Goal: Task Accomplishment & Management: Manage account settings

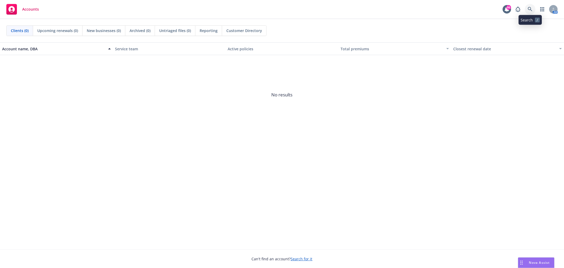
click at [528, 6] on link at bounding box center [530, 9] width 11 height 11
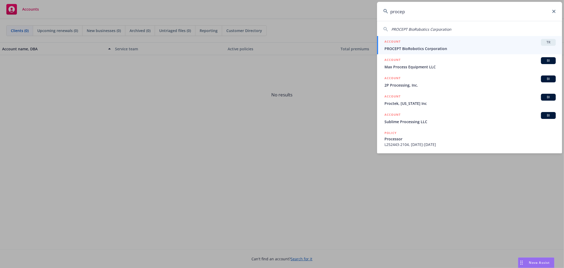
type input "procep"
click at [550, 40] on span "TR" at bounding box center [548, 42] width 11 height 5
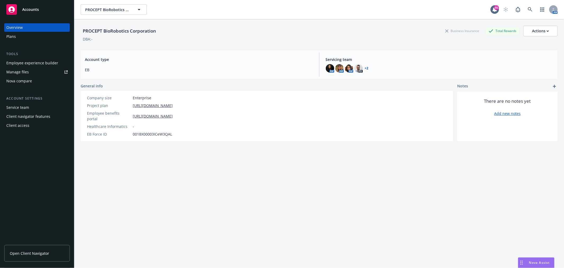
click at [39, 64] on div "Employee experience builder" at bounding box center [32, 63] width 52 height 8
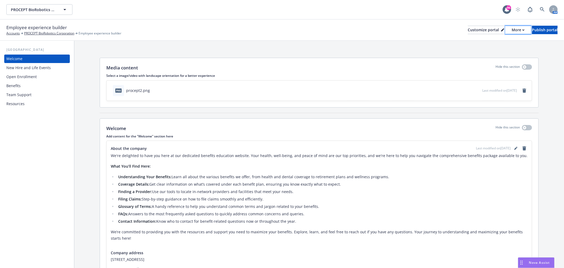
drag, startPoint x: 504, startPoint y: 30, endPoint x: 502, endPoint y: 33, distance: 2.8
click at [512, 30] on div "More" at bounding box center [518, 30] width 13 height 8
click at [495, 39] on link "Copy preview link" at bounding box center [490, 41] width 48 height 11
click at [468, 29] on div "Customize portal" at bounding box center [486, 30] width 36 height 8
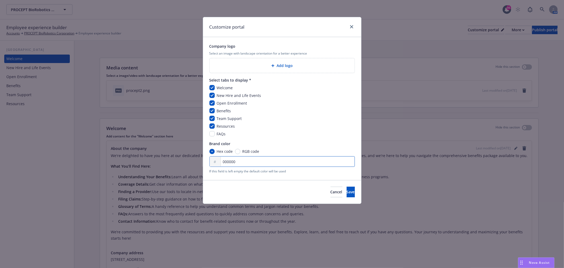
drag, startPoint x: 223, startPoint y: 163, endPoint x: 278, endPoint y: 162, distance: 54.8
click at [278, 162] on input "000000" at bounding box center [281, 161] width 145 height 11
type input "2b286f"
click at [347, 193] on button "Save" at bounding box center [351, 191] width 8 height 11
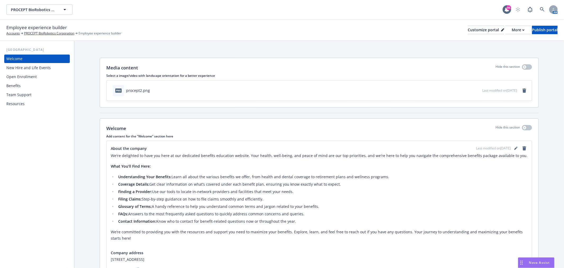
click at [22, 83] on div "Benefits" at bounding box center [36, 85] width 61 height 8
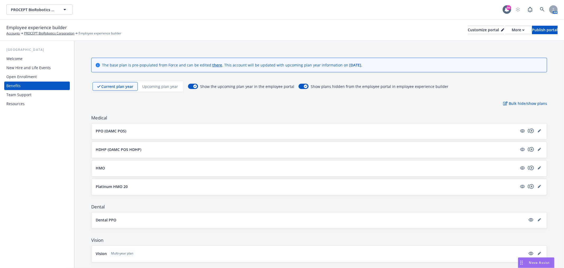
click at [158, 89] on div "Upcoming plan year" at bounding box center [160, 86] width 45 height 9
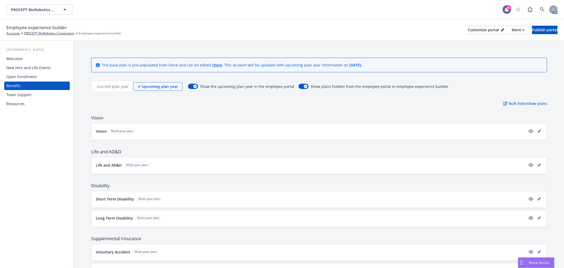
click at [117, 85] on p "Current plan year" at bounding box center [112, 87] width 31 height 6
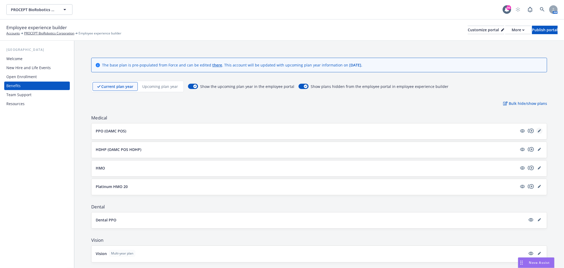
click at [540, 129] on icon "editPencil" at bounding box center [540, 129] width 1 height 1
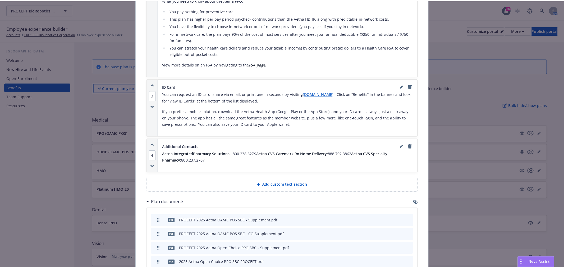
scroll to position [545, 0]
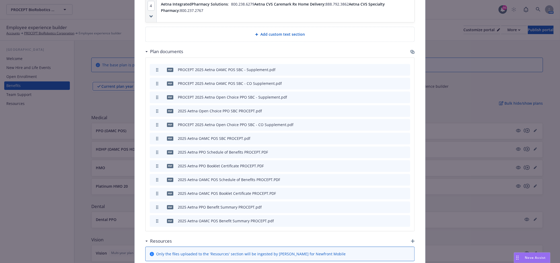
click at [411, 51] on icon "button" at bounding box center [412, 52] width 3 height 3
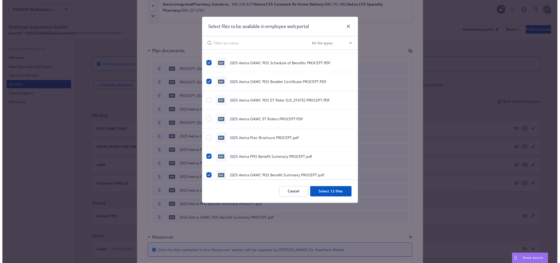
scroll to position [223, 0]
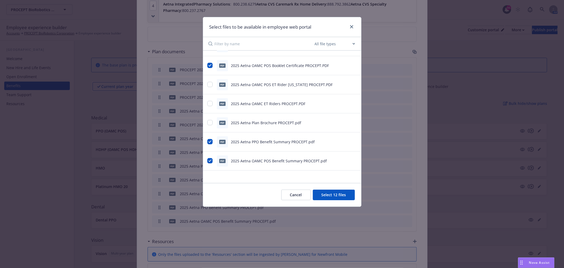
click at [355, 28] on div "Select files to be available in employee web portal" at bounding box center [282, 27] width 158 height 20
click at [353, 27] on icon "close" at bounding box center [351, 26] width 3 height 3
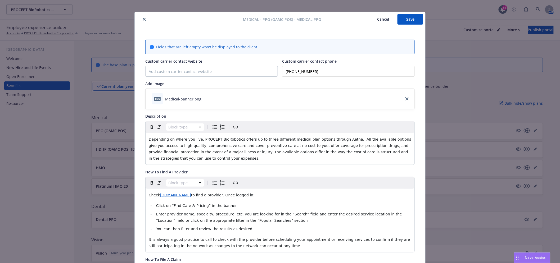
scroll to position [0, 0]
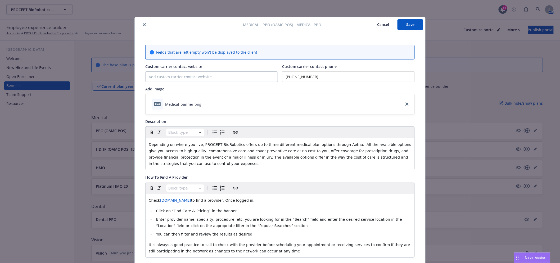
click at [143, 24] on icon "close" at bounding box center [144, 24] width 3 height 3
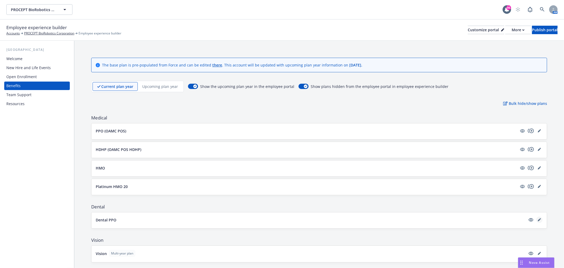
click at [538, 219] on icon "editPencil" at bounding box center [539, 219] width 3 height 3
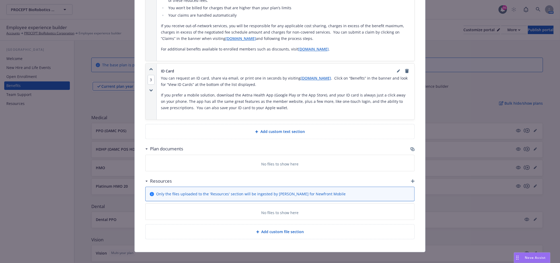
click at [410, 147] on icon "button" at bounding box center [412, 149] width 4 height 4
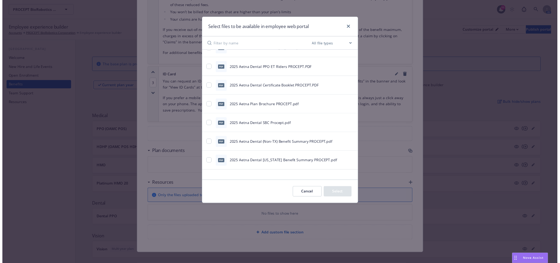
scroll to position [33, 0]
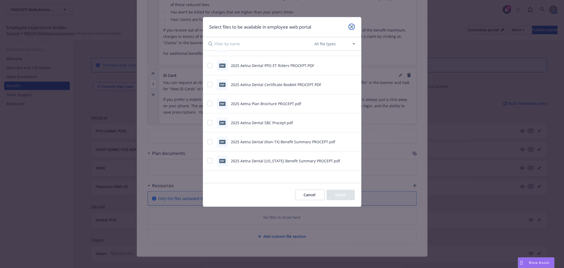
click at [349, 28] on link "close" at bounding box center [352, 27] width 6 height 6
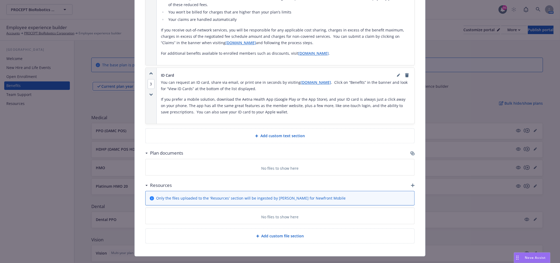
click at [16, 110] on div "Dental - Dental PPO - Dental PPO Cancel Save Fields that are left empty won't b…" at bounding box center [280, 131] width 560 height 263
click at [20, 125] on div "Dental - Dental PPO - Dental PPO Cancel Save Fields that are left empty won't b…" at bounding box center [280, 131] width 560 height 263
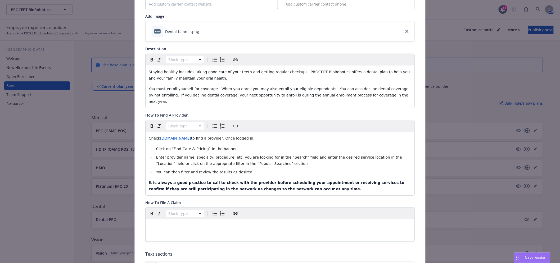
scroll to position [0, 0]
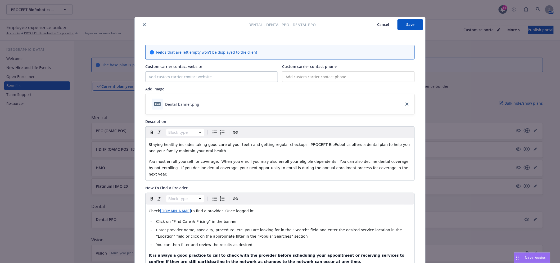
click at [143, 23] on icon "close" at bounding box center [144, 24] width 3 height 3
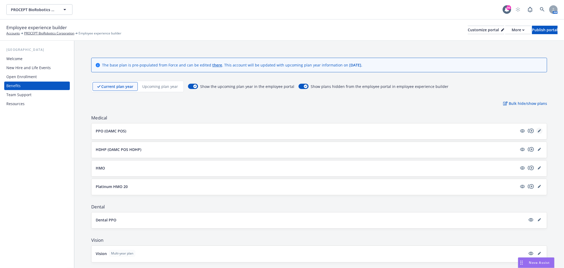
click at [536, 128] on link "editPencil" at bounding box center [539, 130] width 6 height 6
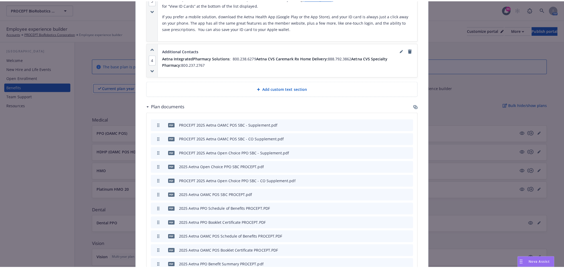
scroll to position [545, 0]
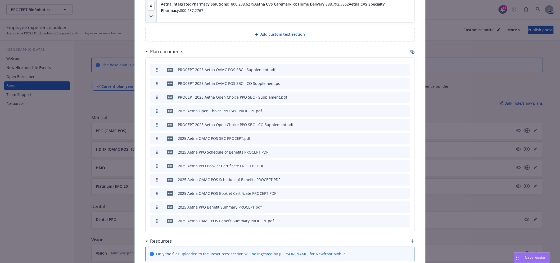
click at [411, 51] on icon "button" at bounding box center [412, 52] width 3 height 3
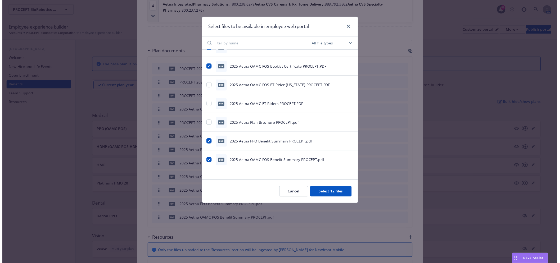
scroll to position [223, 0]
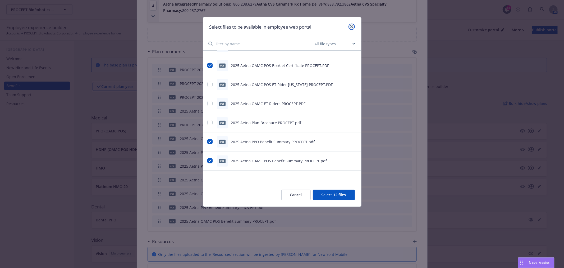
click at [352, 26] on icon "close" at bounding box center [351, 26] width 3 height 3
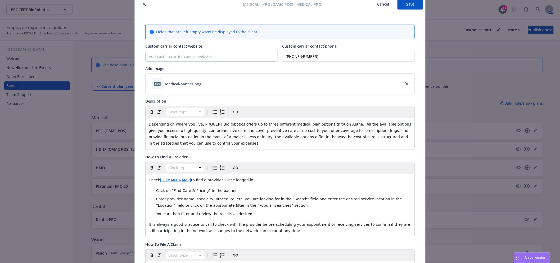
scroll to position [0, 0]
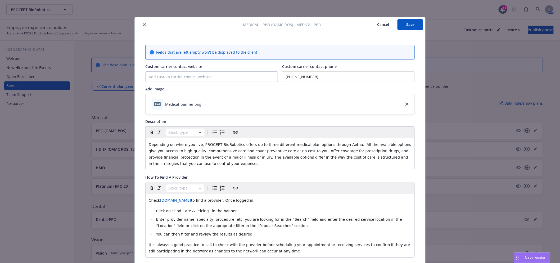
click at [140, 21] on div at bounding box center [190, 24] width 106 height 6
click at [141, 25] on button "close" at bounding box center [144, 24] width 6 height 6
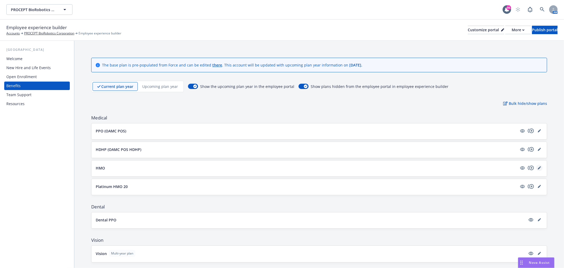
click at [538, 169] on icon "editPencil" at bounding box center [539, 167] width 3 height 3
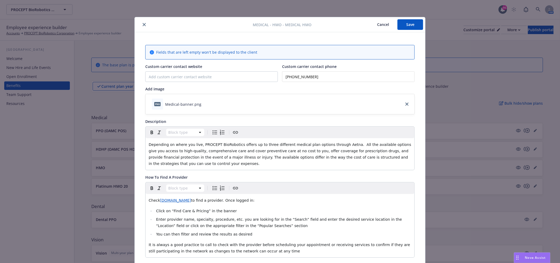
click at [143, 23] on icon "close" at bounding box center [144, 24] width 3 height 3
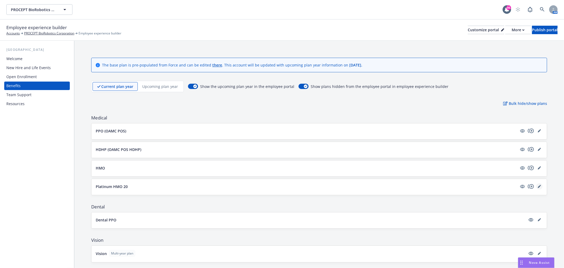
click at [537, 185] on link "editPencil" at bounding box center [539, 186] width 6 height 6
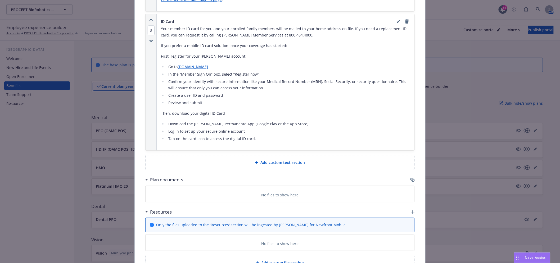
scroll to position [544, 0]
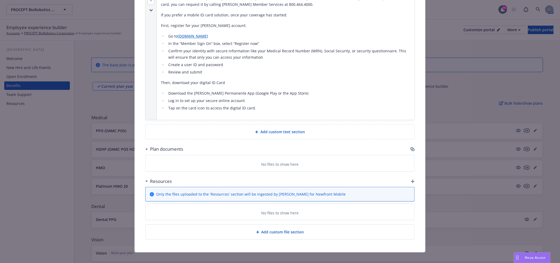
click at [407, 144] on div "Plan documents" at bounding box center [279, 149] width 269 height 11
click at [410, 147] on icon "button" at bounding box center [412, 149] width 4 height 4
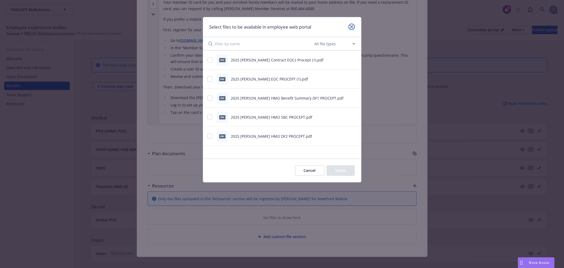
click at [351, 29] on link "close" at bounding box center [352, 27] width 6 height 6
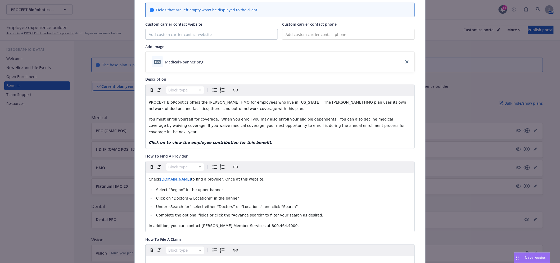
scroll to position [0, 0]
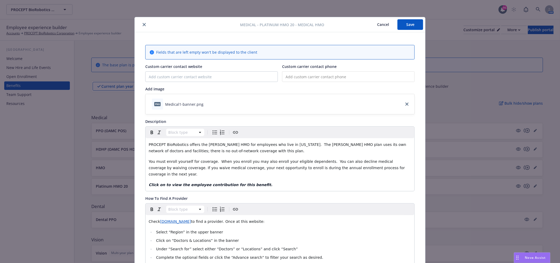
click at [143, 24] on icon "close" at bounding box center [144, 24] width 3 height 3
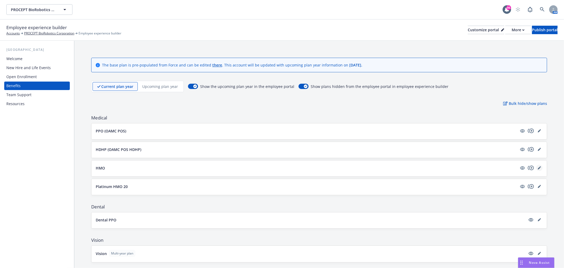
click at [538, 169] on icon "editPencil" at bounding box center [539, 167] width 3 height 3
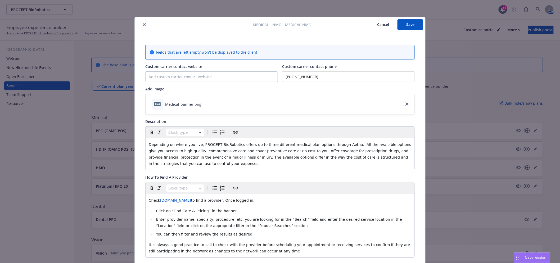
click at [143, 25] on icon "close" at bounding box center [144, 24] width 3 height 3
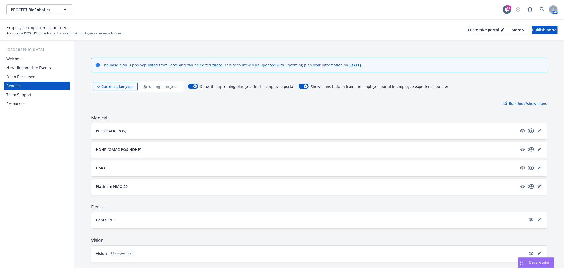
click at [538, 186] on icon "editPencil" at bounding box center [539, 186] width 3 height 3
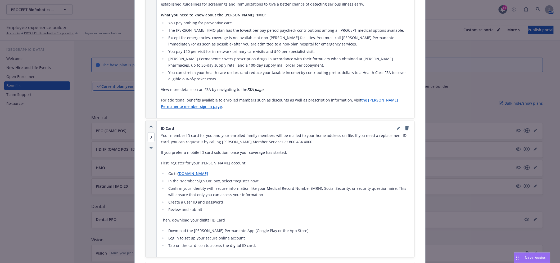
scroll to position [486, 0]
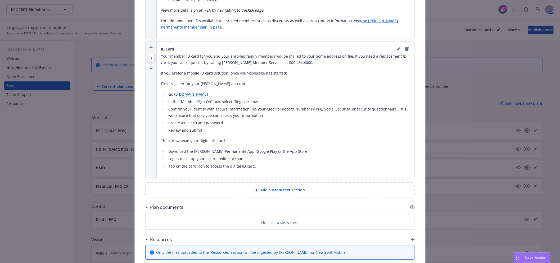
click at [410, 205] on icon "button" at bounding box center [412, 207] width 4 height 4
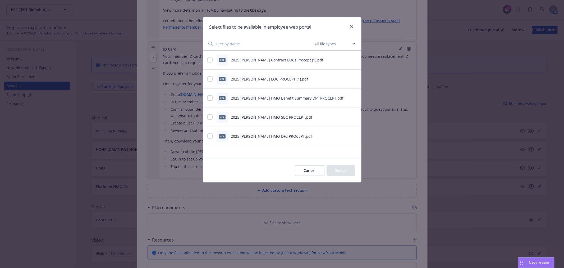
click at [355, 59] on icon "preview file" at bounding box center [354, 60] width 5 height 4
click at [354, 136] on icon "preview file" at bounding box center [354, 136] width 5 height 4
click at [354, 59] on icon "preview file" at bounding box center [354, 60] width 5 height 4
click at [214, 74] on div "pdf 2025 [PERSON_NAME] EOC PROCEPT (1).pdf" at bounding box center [275, 79] width 136 height 11
click at [210, 77] on input "checkbox" at bounding box center [209, 78] width 5 height 5
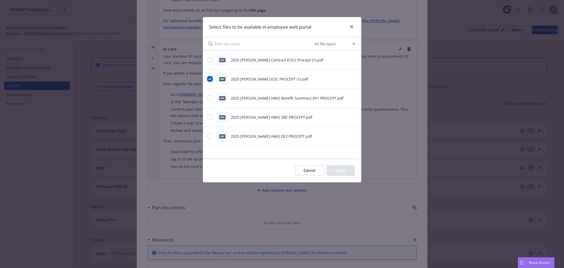
checkbox input "true"
click at [354, 97] on icon "preview file" at bounding box center [354, 98] width 5 height 4
click at [215, 97] on div "pdf 2025 [PERSON_NAME] HMO Benefit Summary DF1 PROCEPT.pdf" at bounding box center [275, 98] width 136 height 11
click at [211, 97] on input "checkbox" at bounding box center [209, 97] width 5 height 5
checkbox input "true"
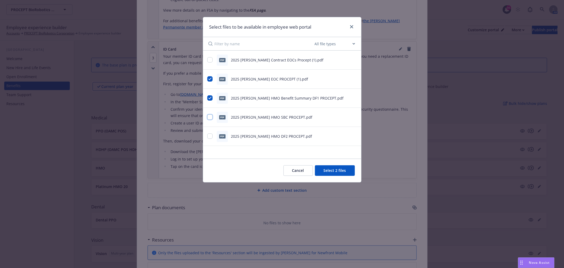
click at [211, 118] on input "checkbox" at bounding box center [209, 116] width 5 height 5
checkbox input "true"
click at [208, 136] on input "checkbox" at bounding box center [209, 135] width 5 height 5
checkbox input "true"
drag, startPoint x: 346, startPoint y: 173, endPoint x: 340, endPoint y: 184, distance: 12.2
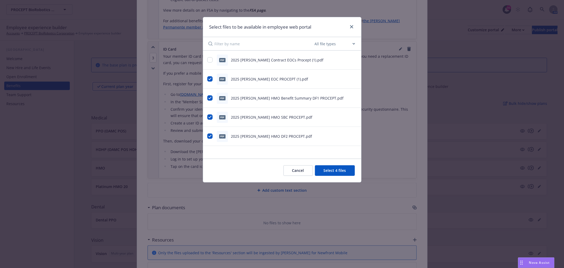
click at [340, 184] on div "Select files to be available in employee web portal All file types Agreements A…" at bounding box center [282, 134] width 564 height 268
click at [335, 175] on button "Select 4 files" at bounding box center [335, 170] width 40 height 11
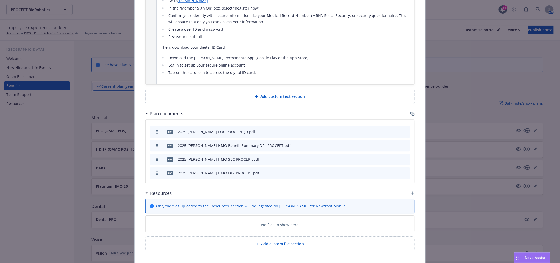
scroll to position [591, 0]
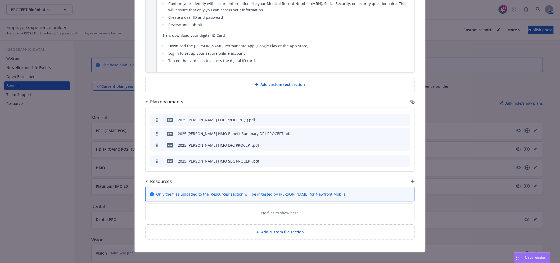
drag, startPoint x: 153, startPoint y: 154, endPoint x: 152, endPoint y: 138, distance: 15.9
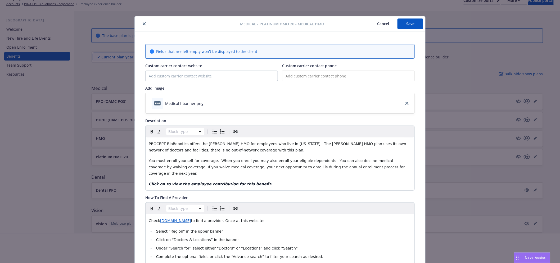
scroll to position [0, 0]
click at [410, 23] on button "Save" at bounding box center [410, 24] width 26 height 11
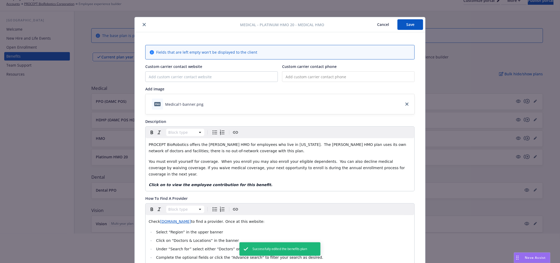
click at [143, 24] on icon "close" at bounding box center [144, 24] width 3 height 3
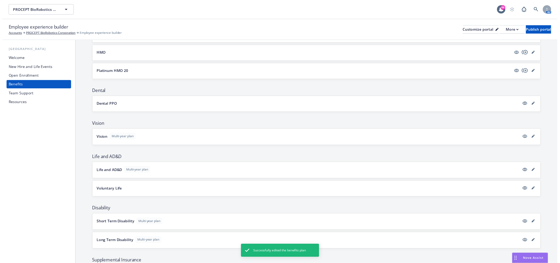
scroll to position [117, 0]
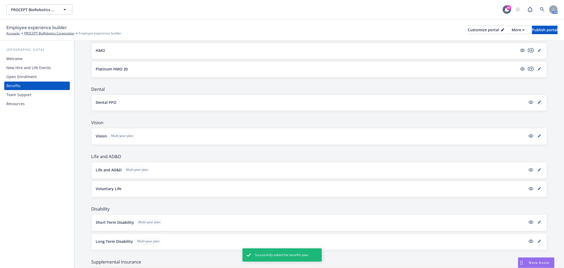
click at [537, 101] on link "editPencil" at bounding box center [539, 102] width 6 height 6
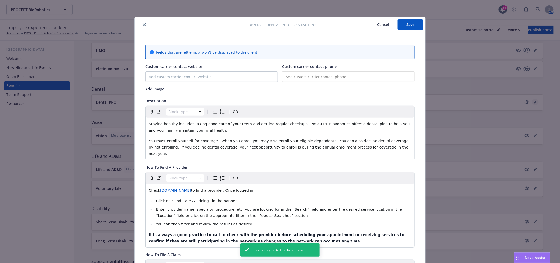
scroll to position [16, 0]
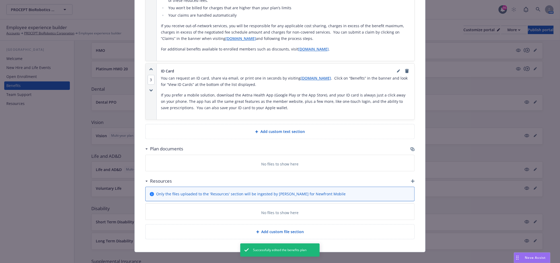
click at [411, 147] on icon "button" at bounding box center [411, 148] width 3 height 3
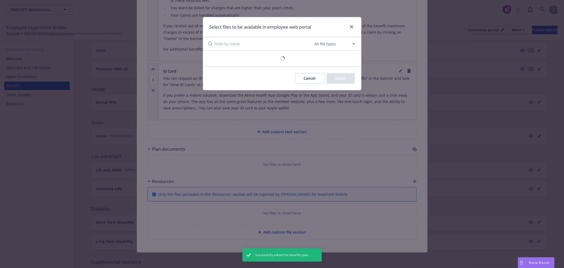
scroll to position [421, 0]
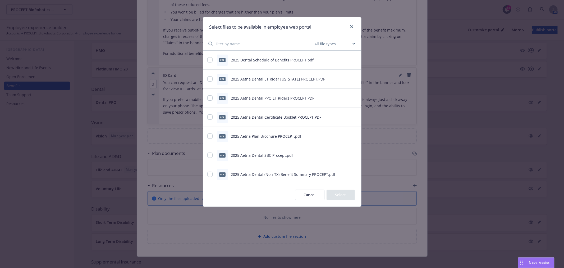
click at [352, 59] on icon "preview file" at bounding box center [354, 60] width 5 height 4
click at [352, 79] on icon "preview file" at bounding box center [354, 79] width 5 height 4
click at [352, 97] on icon "preview file" at bounding box center [354, 98] width 5 height 4
click at [207, 97] on div "PDF 2025 Aetna Dental PPO ET Riders PROCEPT.PDF" at bounding box center [282, 98] width 158 height 19
click at [208, 97] on input "checkbox" at bounding box center [209, 97] width 5 height 5
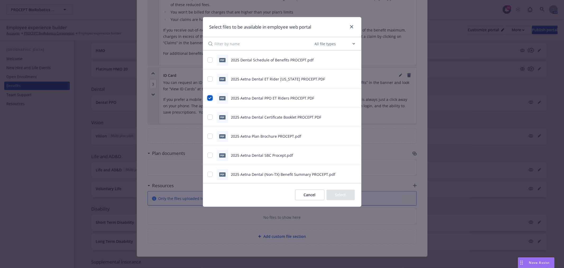
checkbox input "true"
click at [210, 59] on input "checkbox" at bounding box center [209, 59] width 5 height 5
checkbox input "true"
click at [352, 116] on icon "preview file" at bounding box center [354, 117] width 5 height 4
click at [211, 117] on input "checkbox" at bounding box center [209, 116] width 5 height 5
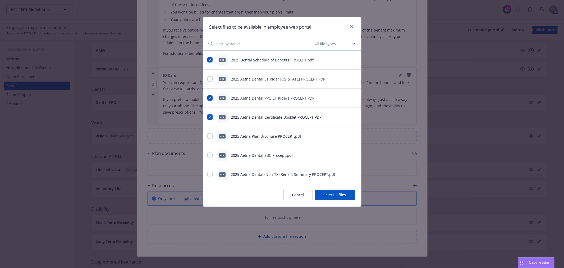
checkbox input "true"
click at [352, 135] on icon "preview file" at bounding box center [354, 136] width 5 height 4
click at [211, 134] on input "checkbox" at bounding box center [209, 135] width 5 height 5
checkbox input "true"
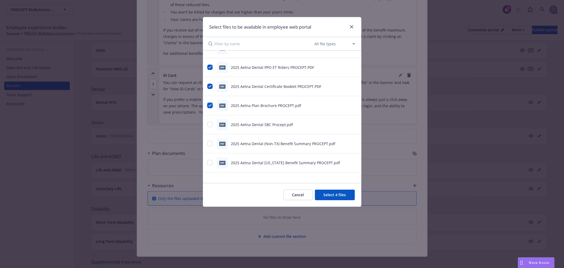
scroll to position [33, 0]
click at [352, 121] on icon "preview file" at bounding box center [354, 122] width 5 height 4
click at [212, 122] on input "checkbox" at bounding box center [209, 122] width 5 height 5
checkbox input "true"
click at [349, 138] on div "pdf 2025 Aetna Dental (Non-TX) Benefit Summary PROCEPT.pdf" at bounding box center [282, 141] width 158 height 19
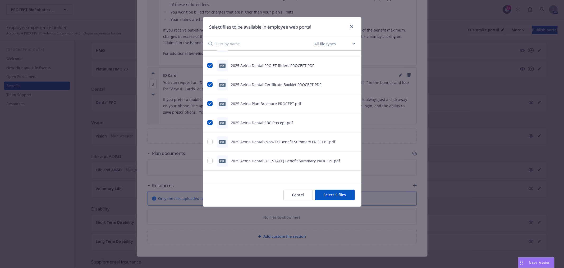
click at [352, 139] on icon "preview file" at bounding box center [354, 141] width 5 height 4
click at [352, 160] on icon "preview file" at bounding box center [354, 160] width 5 height 4
click at [212, 141] on input "checkbox" at bounding box center [209, 141] width 5 height 5
checkbox input "true"
click at [208, 156] on div "pdf 2025 Aetna Dental [US_STATE] Benefit Summary PROCEPT.pdf" at bounding box center [275, 160] width 136 height 11
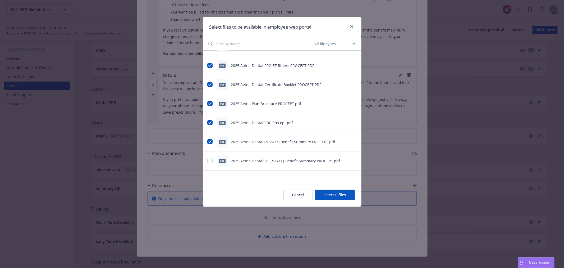
click at [208, 157] on div "pdf 2025 Aetna Dental [US_STATE] Benefit Summary PROCEPT.pdf" at bounding box center [275, 160] width 136 height 11
click at [208, 158] on input "checkbox" at bounding box center [209, 160] width 5 height 5
checkbox input "true"
click at [326, 197] on button "Select 7 files" at bounding box center [335, 194] width 40 height 11
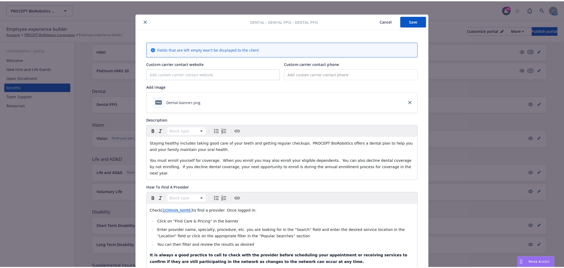
scroll to position [0, 0]
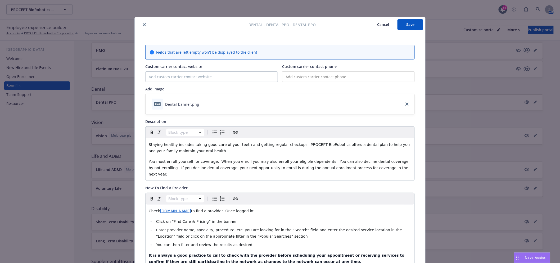
click at [412, 25] on button "Save" at bounding box center [410, 24] width 26 height 11
click at [143, 25] on icon "close" at bounding box center [144, 24] width 3 height 3
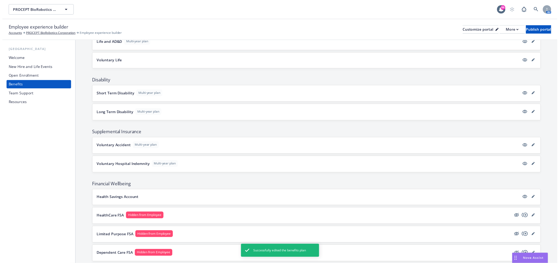
scroll to position [136, 0]
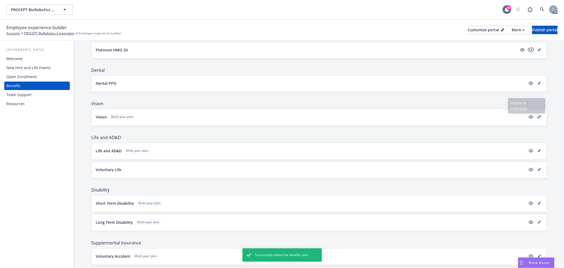
click at [538, 116] on icon "editPencil" at bounding box center [539, 117] width 3 height 3
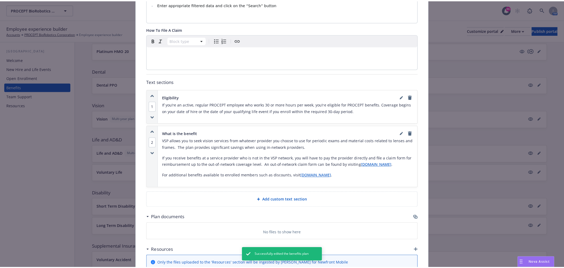
scroll to position [309, 0]
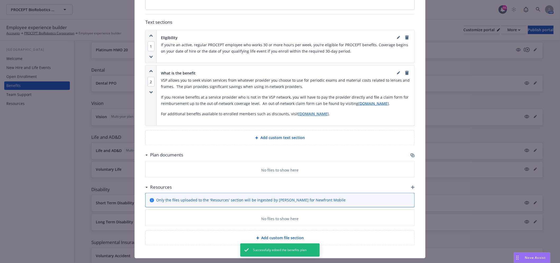
click at [411, 155] on icon "button" at bounding box center [412, 156] width 3 height 3
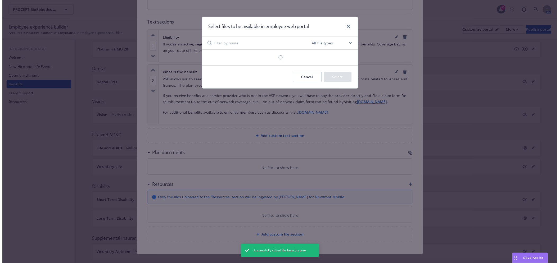
scroll to position [304, 0]
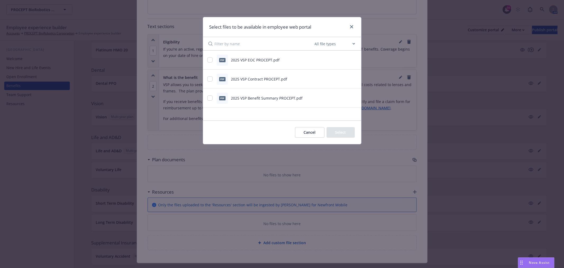
click at [354, 58] on icon "preview file" at bounding box center [354, 60] width 5 height 4
click at [353, 77] on icon "preview file" at bounding box center [354, 79] width 5 height 4
click at [356, 100] on button at bounding box center [354, 98] width 5 height 6
click at [356, 99] on icon "preview file" at bounding box center [354, 98] width 5 height 4
click at [208, 60] on input "checkbox" at bounding box center [209, 59] width 5 height 5
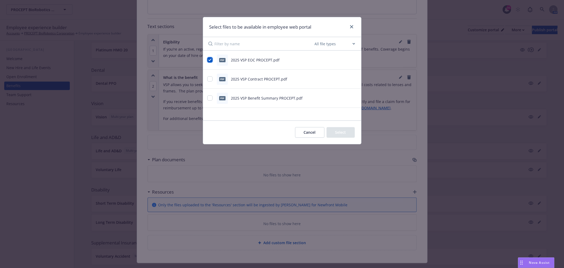
checkbox input "true"
click at [209, 97] on input "checkbox" at bounding box center [209, 97] width 5 height 5
checkbox input "true"
click at [337, 133] on button "Select 2 files" at bounding box center [335, 132] width 40 height 11
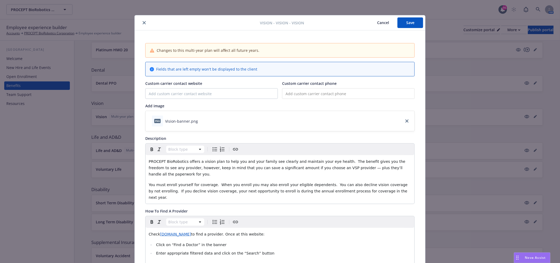
scroll to position [0, 0]
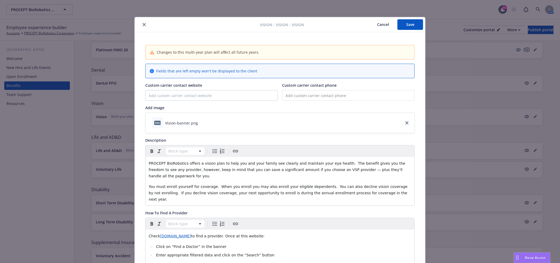
click at [414, 24] on button "Save" at bounding box center [410, 24] width 26 height 11
drag, startPoint x: 141, startPoint y: 23, endPoint x: 147, endPoint y: 26, distance: 6.9
click at [143, 23] on icon "close" at bounding box center [144, 24] width 3 height 3
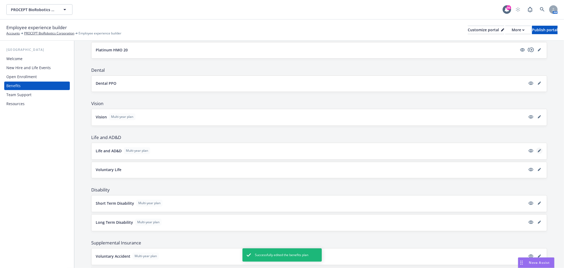
click at [538, 150] on icon "editPencil" at bounding box center [539, 150] width 3 height 3
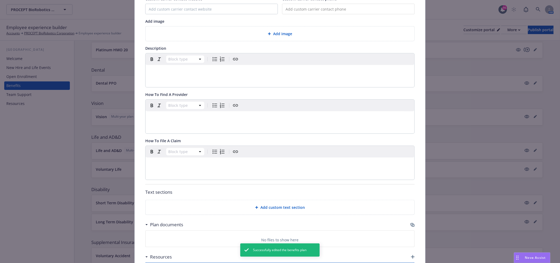
scroll to position [22, 0]
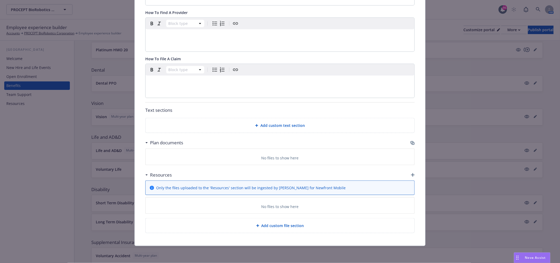
click at [411, 142] on icon "button" at bounding box center [412, 143] width 3 height 3
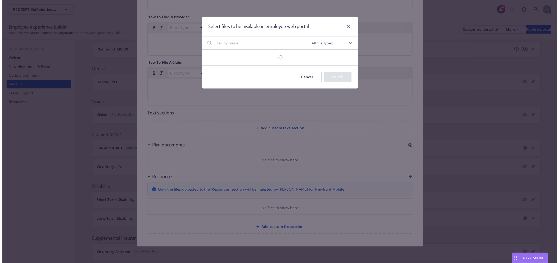
scroll to position [165, 0]
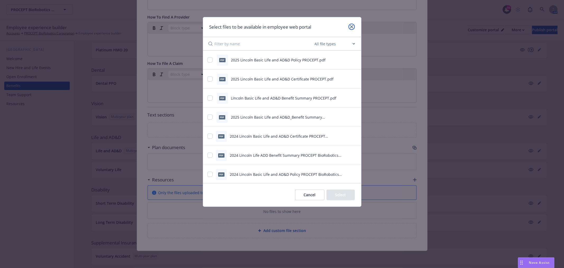
click at [351, 25] on icon "close" at bounding box center [351, 26] width 3 height 3
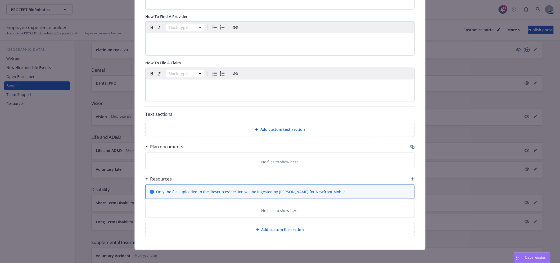
click at [412, 146] on icon "button" at bounding box center [412, 147] width 4 height 4
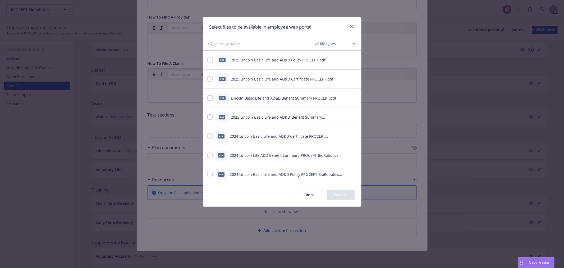
click at [352, 78] on icon "preview file" at bounding box center [354, 79] width 5 height 4
click at [347, 98] on div at bounding box center [350, 98] width 13 height 6
click at [352, 96] on icon "preview file" at bounding box center [354, 98] width 5 height 4
click at [352, 79] on icon "preview file" at bounding box center [354, 79] width 5 height 4
click at [210, 79] on input "checkbox" at bounding box center [209, 78] width 5 height 5
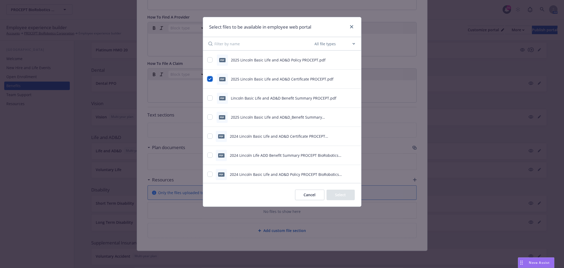
checkbox input "true"
click at [352, 95] on button at bounding box center [354, 98] width 5 height 6
click at [352, 99] on button at bounding box center [354, 98] width 5 height 6
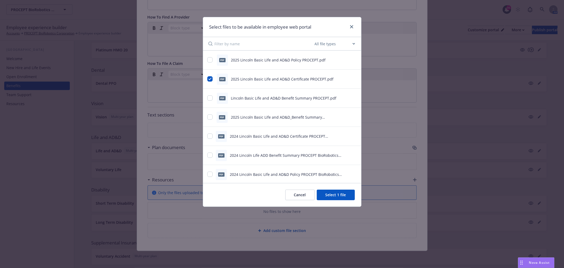
click at [352, 96] on icon "preview file" at bounding box center [354, 98] width 5 height 4
click at [208, 97] on input "checkbox" at bounding box center [209, 97] width 5 height 5
checkbox input "true"
click at [352, 116] on icon "preview file" at bounding box center [354, 117] width 5 height 4
click at [210, 117] on input "checkbox" at bounding box center [209, 116] width 5 height 5
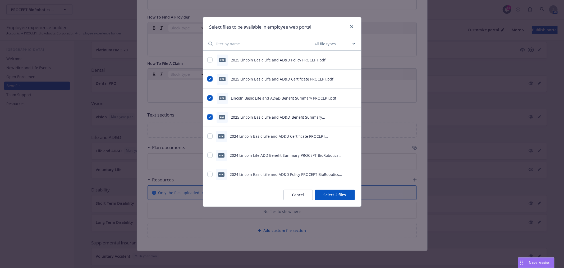
checkbox input "true"
click at [352, 136] on button "preview file" at bounding box center [354, 135] width 6 height 5
click at [209, 135] on input "checkbox" at bounding box center [209, 135] width 5 height 5
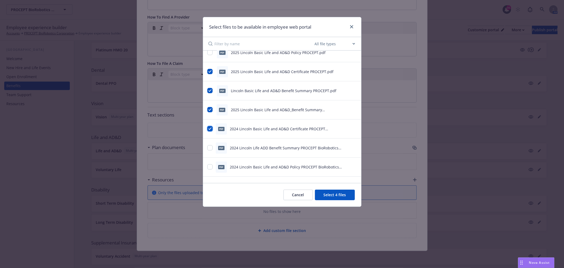
scroll to position [13, 0]
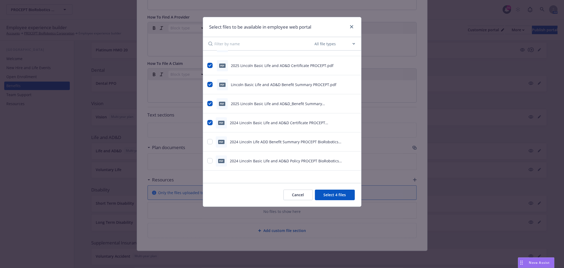
click at [352, 140] on icon "preview file" at bounding box center [354, 142] width 5 height 4
click at [209, 120] on input "checkbox" at bounding box center [209, 122] width 5 height 5
checkbox input "false"
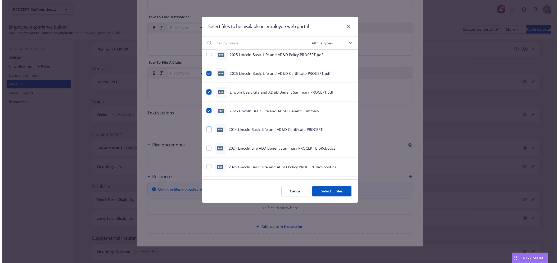
scroll to position [0, 0]
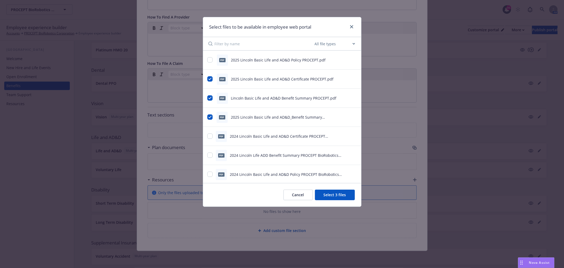
click at [331, 193] on button "Select 3 files" at bounding box center [335, 194] width 40 height 11
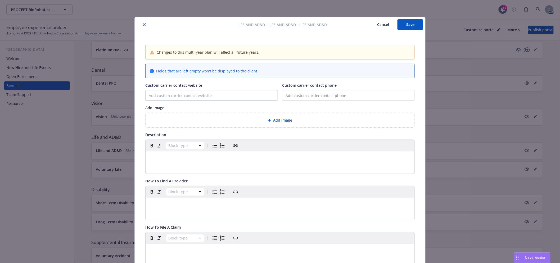
click at [414, 26] on button "Save" at bounding box center [410, 24] width 26 height 11
click at [141, 25] on button "close" at bounding box center [144, 24] width 6 height 6
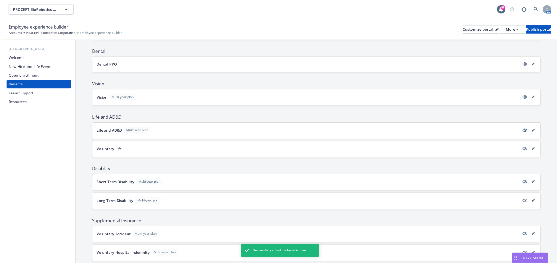
scroll to position [195, 0]
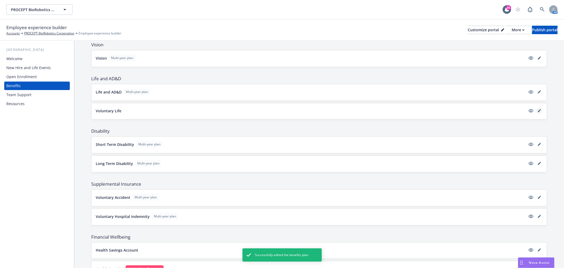
click at [536, 108] on link "editPencil" at bounding box center [539, 110] width 6 height 6
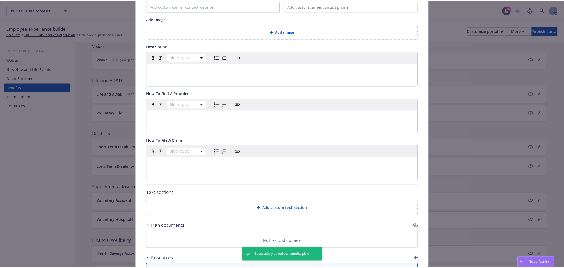
scroll to position [150, 0]
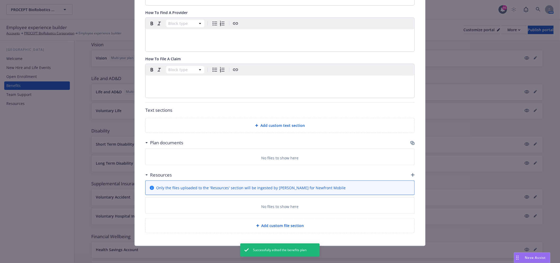
click at [410, 141] on icon "button" at bounding box center [411, 142] width 3 height 3
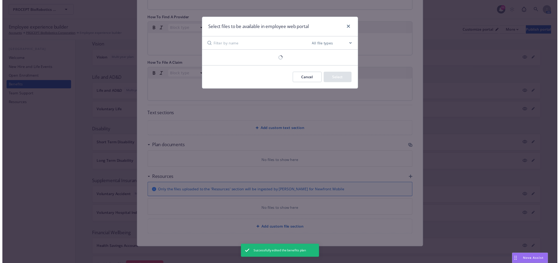
scroll to position [146, 0]
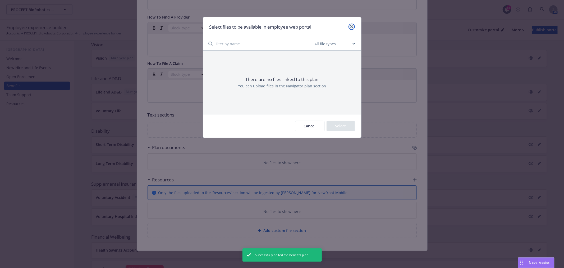
click at [353, 26] on icon "close" at bounding box center [351, 26] width 3 height 3
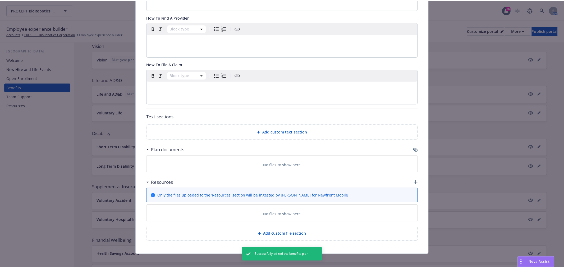
scroll to position [0, 0]
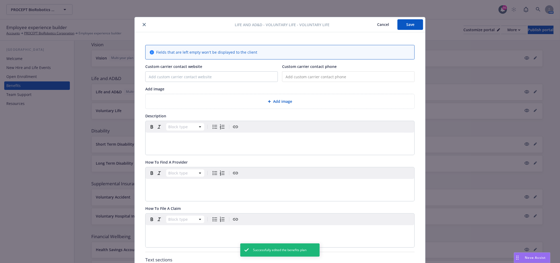
click at [143, 24] on icon "close" at bounding box center [144, 24] width 3 height 3
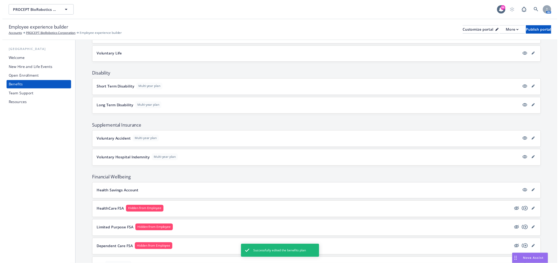
scroll to position [254, 0]
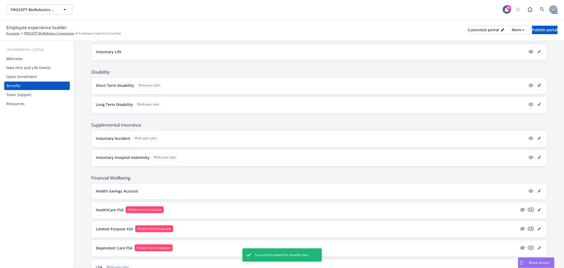
click at [538, 86] on icon "editPencil" at bounding box center [539, 85] width 3 height 3
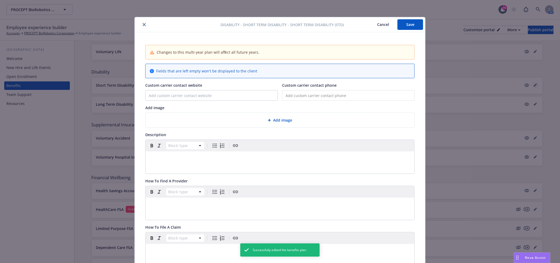
scroll to position [16, 0]
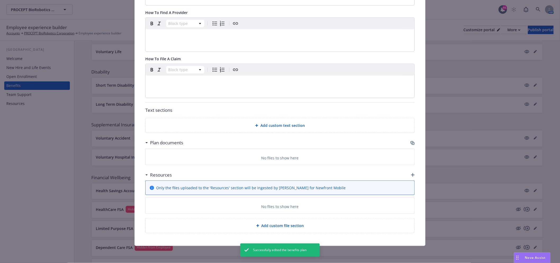
click at [412, 143] on icon "button" at bounding box center [412, 143] width 3 height 3
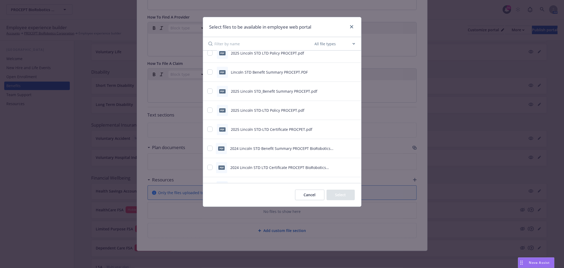
scroll to position [0, 0]
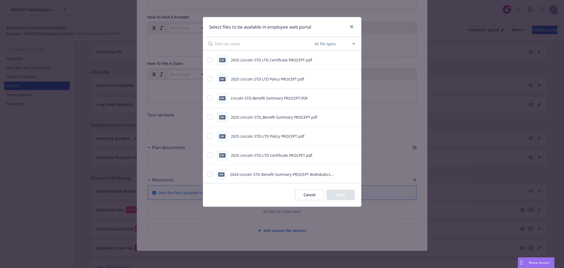
click at [352, 57] on div at bounding box center [350, 60] width 13 height 6
click at [352, 58] on icon "preview file" at bounding box center [354, 60] width 5 height 4
click at [212, 60] on input "checkbox" at bounding box center [209, 59] width 5 height 5
checkbox input "true"
click at [352, 99] on icon "preview file" at bounding box center [354, 98] width 5 height 4
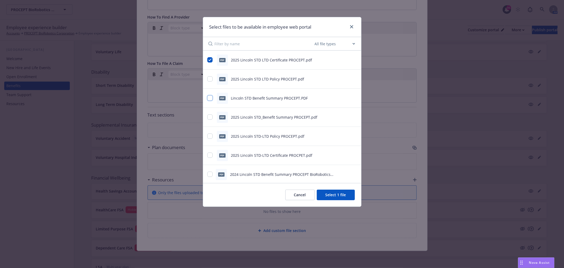
click at [208, 99] on input "checkbox" at bounding box center [209, 97] width 5 height 5
checkbox input "true"
click at [352, 116] on icon "preview file" at bounding box center [354, 117] width 5 height 4
click at [211, 117] on input "checkbox" at bounding box center [209, 116] width 5 height 5
checkbox input "true"
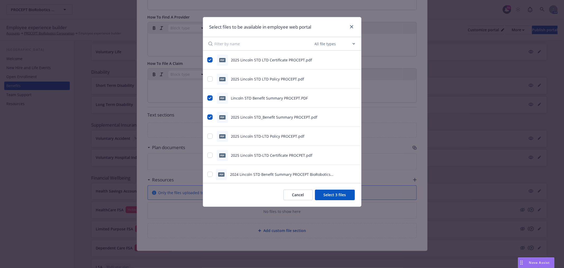
click at [352, 154] on icon "preview file" at bounding box center [354, 155] width 5 height 4
click at [212, 155] on input "checkbox" at bounding box center [209, 154] width 5 height 5
checkbox input "true"
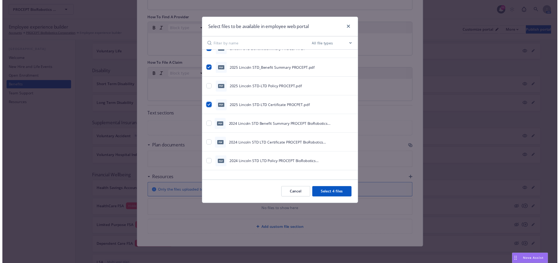
scroll to position [52, 0]
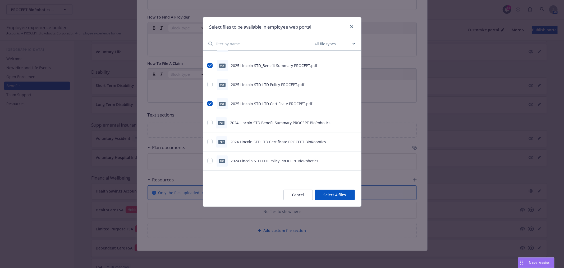
click at [339, 194] on button "Select 4 files" at bounding box center [335, 194] width 40 height 11
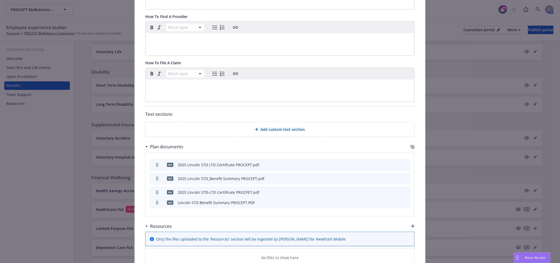
drag, startPoint x: 155, startPoint y: 179, endPoint x: 153, endPoint y: 203, distance: 24.2
drag, startPoint x: 155, startPoint y: 176, endPoint x: 154, endPoint y: 167, distance: 9.1
click at [154, 167] on div "pdf 2025 Lincoln STD LTD Certificate PROCEPT.pdf pdf 2025 Lincoln STD_Benefit S…" at bounding box center [279, 184] width 269 height 63
drag, startPoint x: 154, startPoint y: 178, endPoint x: 155, endPoint y: 166, distance: 12.2
click at [396, 178] on icon "preview file" at bounding box center [396, 179] width 5 height 4
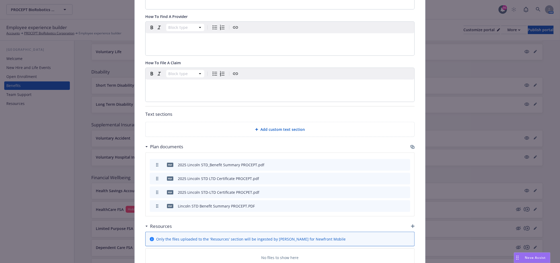
click at [396, 192] on icon "preview file" at bounding box center [396, 192] width 5 height 4
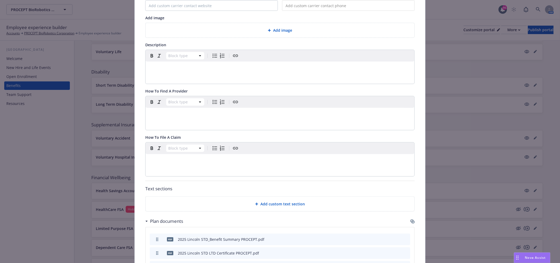
scroll to position [0, 0]
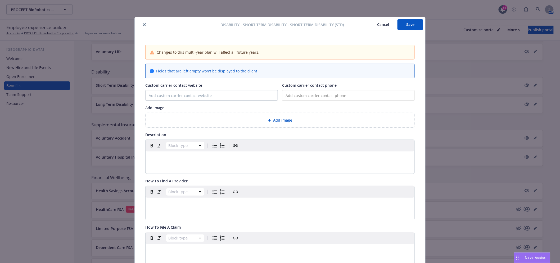
click at [415, 24] on button "Save" at bounding box center [410, 24] width 26 height 11
click at [143, 23] on icon "close" at bounding box center [144, 24] width 3 height 3
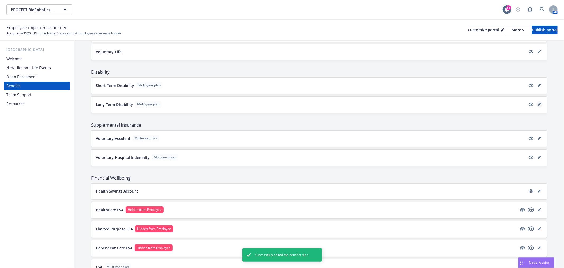
click at [538, 105] on icon "editPencil" at bounding box center [539, 104] width 3 height 3
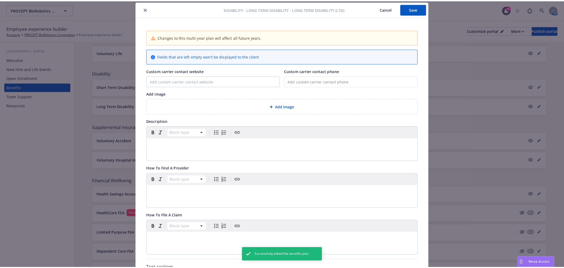
scroll to position [169, 0]
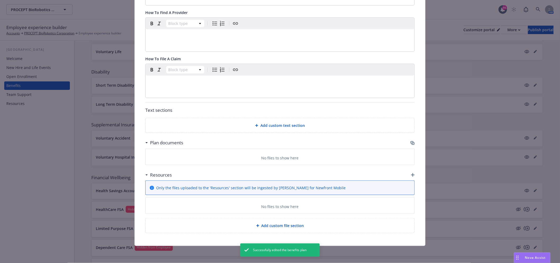
click at [411, 142] on icon "button" at bounding box center [412, 143] width 3 height 3
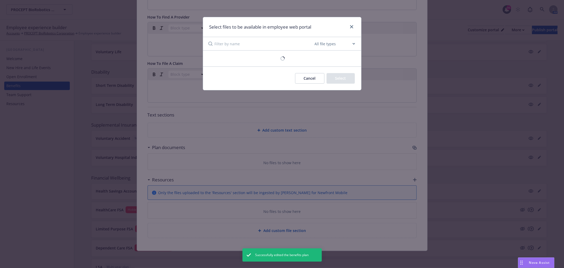
scroll to position [165, 0]
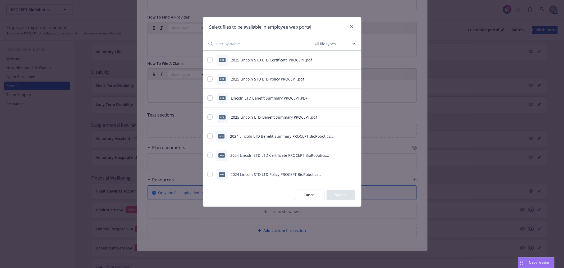
click at [352, 59] on icon "preview file" at bounding box center [354, 60] width 5 height 4
click at [208, 61] on input "checkbox" at bounding box center [209, 59] width 5 height 5
checkbox input "true"
click at [352, 98] on icon "preview file" at bounding box center [354, 98] width 5 height 4
click at [212, 97] on div at bounding box center [210, 98] width 6 height 6
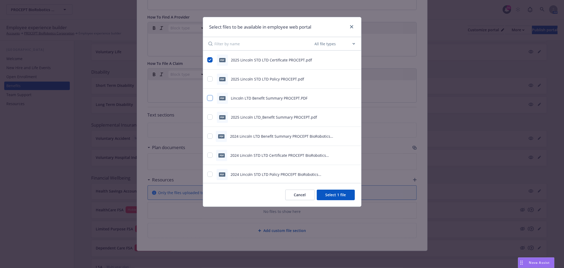
click at [211, 97] on input "checkbox" at bounding box center [209, 97] width 5 height 5
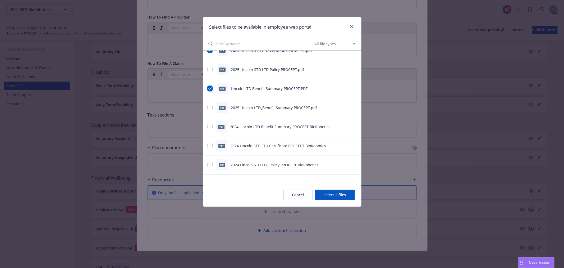
scroll to position [13, 0]
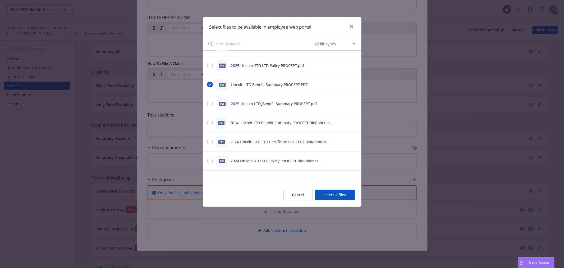
click at [352, 104] on icon "preview file" at bounding box center [354, 103] width 5 height 4
click at [352, 84] on icon "preview file" at bounding box center [354, 84] width 5 height 4
click at [208, 85] on input "checkbox" at bounding box center [209, 84] width 5 height 5
checkbox input "false"
click at [213, 94] on div "pdf 2025 Lincoln LTD_Benefit Summary PROCEPT.pdf" at bounding box center [282, 103] width 158 height 19
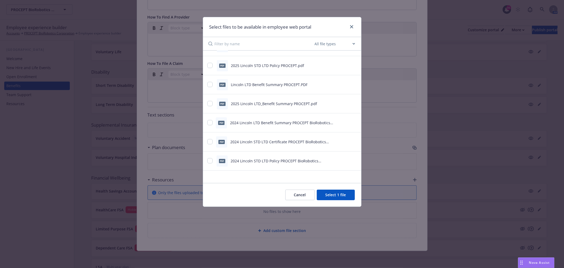
click at [213, 107] on div "pdf 2025 Lincoln LTD_Benefit Summary PROCEPT.pdf" at bounding box center [275, 103] width 136 height 11
click at [209, 107] on div "pdf 2025 Lincoln LTD_Benefit Summary PROCEPT.pdf" at bounding box center [275, 103] width 136 height 11
click at [209, 104] on input "checkbox" at bounding box center [209, 103] width 5 height 5
checkbox input "true"
click at [214, 122] on div "PDF 2024 Lincoln LTD Benefit Summary PROCEPT BioRobotics Corporation.PDF" at bounding box center [275, 122] width 136 height 11
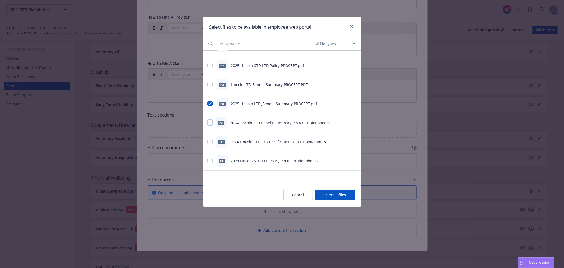
click at [212, 120] on input "checkbox" at bounding box center [209, 122] width 5 height 5
click at [208, 122] on input "checkbox" at bounding box center [209, 122] width 5 height 5
checkbox input "false"
click at [335, 191] on button "Select 2 files" at bounding box center [335, 194] width 40 height 11
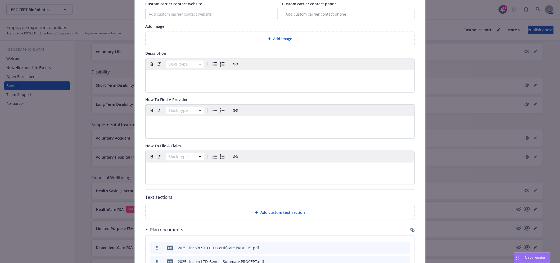
scroll to position [0, 0]
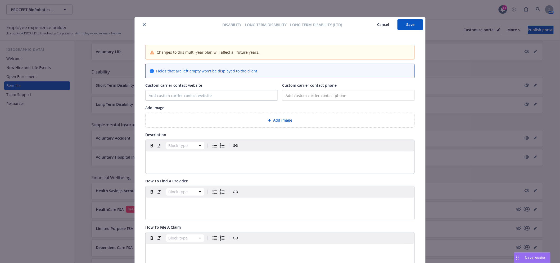
click at [401, 28] on button "Save" at bounding box center [410, 24] width 26 height 11
click at [143, 25] on icon "close" at bounding box center [144, 24] width 3 height 3
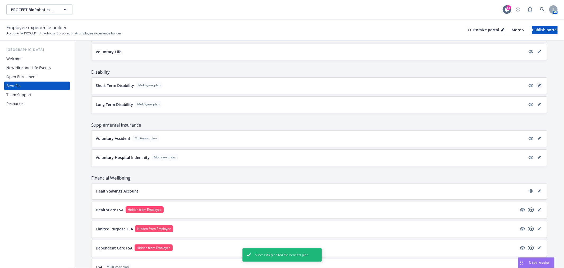
click at [538, 85] on icon "editPencil" at bounding box center [539, 85] width 3 height 3
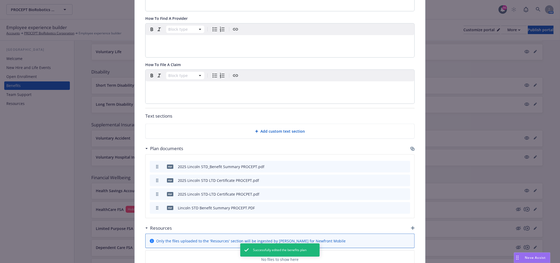
scroll to position [216, 0]
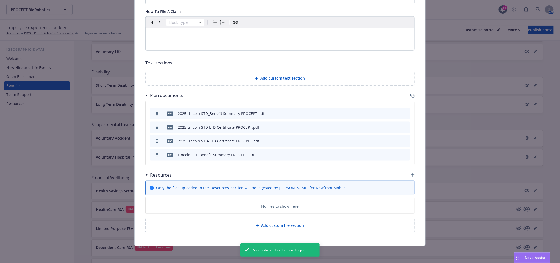
click at [409, 93] on div "Plan documents" at bounding box center [279, 95] width 269 height 11
click at [394, 111] on icon "preview file" at bounding box center [396, 113] width 5 height 4
click at [394, 154] on icon "preview file" at bounding box center [396, 155] width 5 height 4
click at [403, 154] on icon "archive file" at bounding box center [405, 154] width 4 height 4
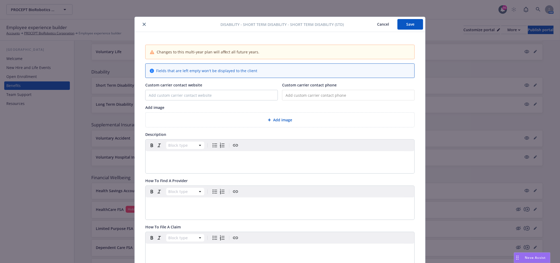
scroll to position [0, 0]
click at [405, 22] on button "Save" at bounding box center [410, 24] width 26 height 11
click at [143, 24] on icon "close" at bounding box center [144, 25] width 3 height 3
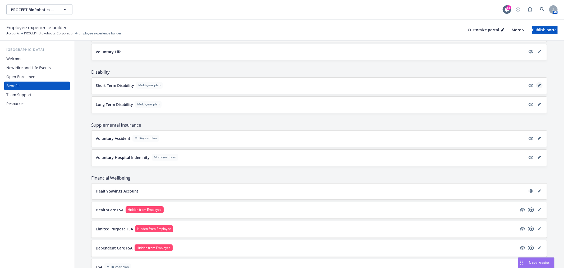
click at [538, 86] on link "editPencil" at bounding box center [539, 85] width 6 height 6
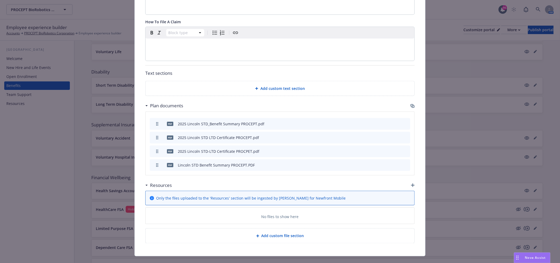
scroll to position [216, 0]
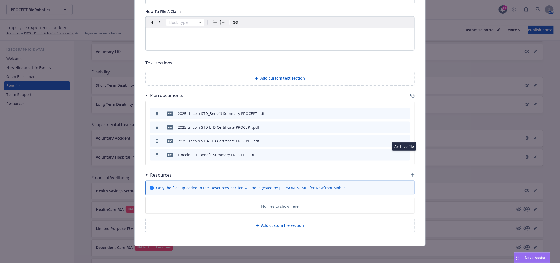
click at [404, 156] on icon "archive file" at bounding box center [405, 154] width 4 height 4
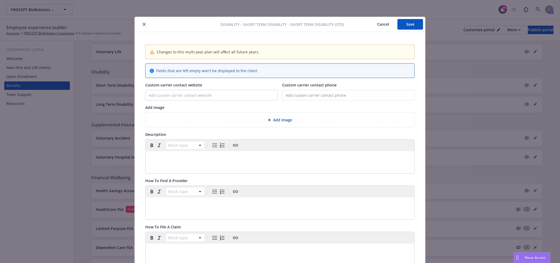
scroll to position [0, 0]
click at [406, 22] on button "Save" at bounding box center [410, 24] width 26 height 11
click at [140, 19] on div "Disability - Short Term Disability - Short Term Disability (STD) Cancel Save" at bounding box center [280, 24] width 290 height 15
click at [144, 26] on button "close" at bounding box center [144, 24] width 6 height 6
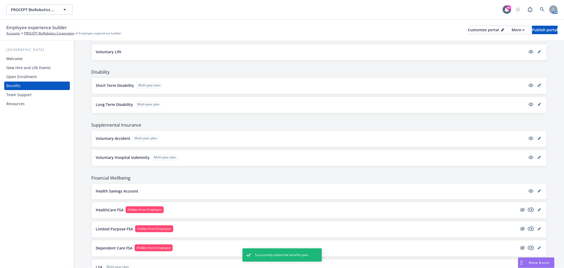
click at [538, 87] on icon "editPencil" at bounding box center [539, 85] width 3 height 3
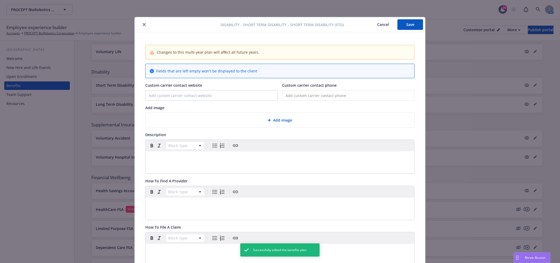
click at [145, 22] on div at bounding box center [179, 24] width 84 height 6
click at [144, 24] on button "close" at bounding box center [144, 24] width 6 height 6
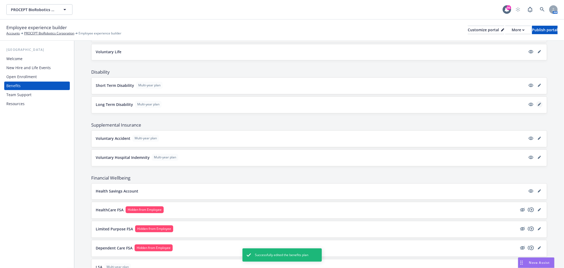
click at [536, 102] on link "editPencil" at bounding box center [539, 104] width 6 height 6
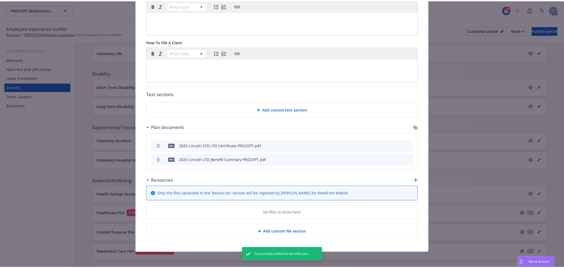
scroll to position [189, 0]
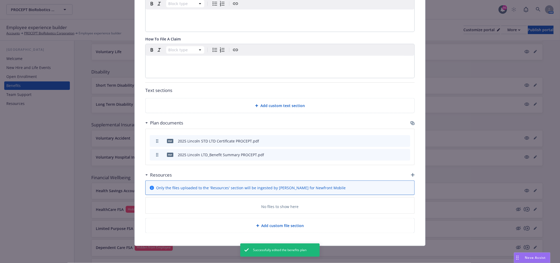
click at [410, 122] on icon "button" at bounding box center [411, 122] width 3 height 3
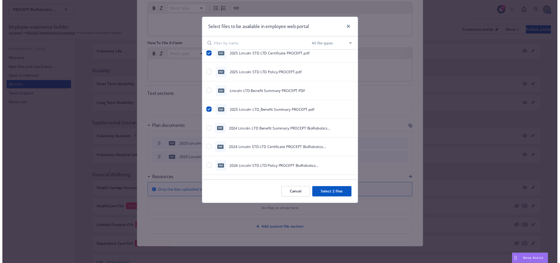
scroll to position [0, 0]
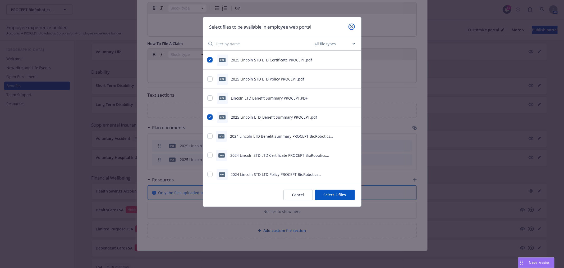
click at [349, 26] on link "close" at bounding box center [352, 27] width 6 height 6
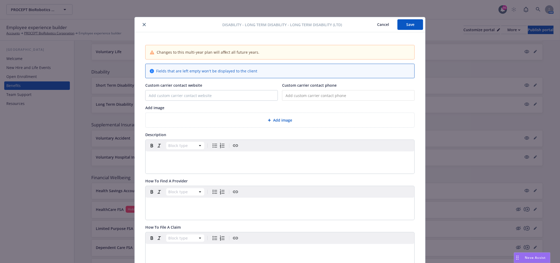
drag, startPoint x: 148, startPoint y: 21, endPoint x: 138, endPoint y: 22, distance: 10.0
click at [145, 21] on div "Disability - Long Term Disability - Long Term Disability (LTD) Cancel Save" at bounding box center [280, 24] width 290 height 15
click at [138, 22] on div at bounding box center [179, 24] width 85 height 6
click at [143, 25] on icon "close" at bounding box center [144, 24] width 3 height 3
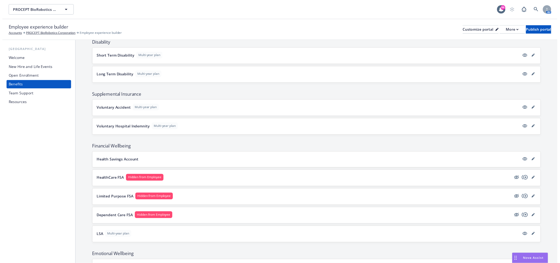
scroll to position [284, 0]
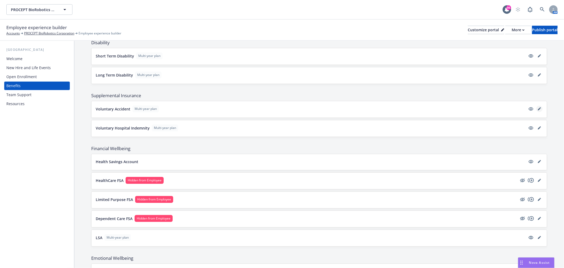
click at [536, 107] on link "editPencil" at bounding box center [539, 109] width 6 height 6
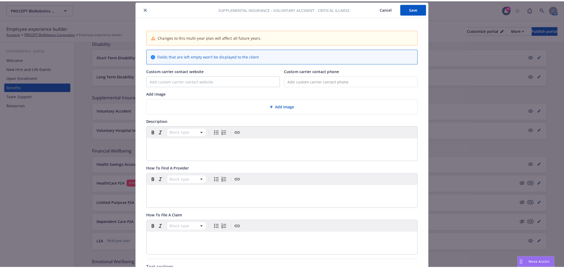
scroll to position [163, 0]
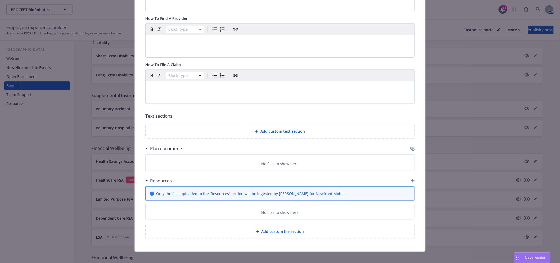
click at [410, 148] on icon "button" at bounding box center [411, 148] width 3 height 3
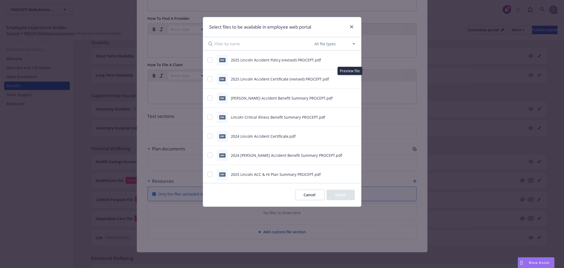
click at [352, 79] on icon "preview file" at bounding box center [354, 79] width 5 height 4
click at [209, 79] on input "checkbox" at bounding box center [209, 78] width 5 height 5
checkbox input "true"
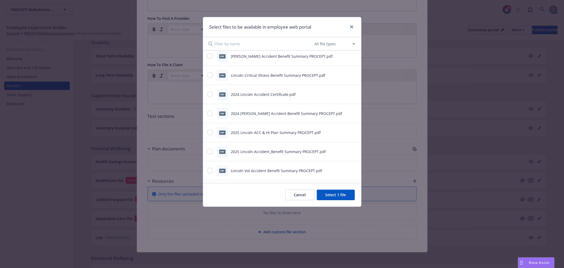
scroll to position [52, 0]
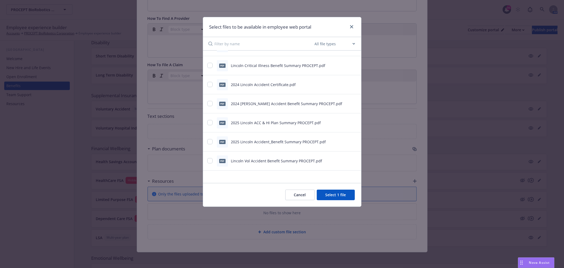
click at [352, 140] on icon "preview file" at bounding box center [354, 142] width 5 height 4
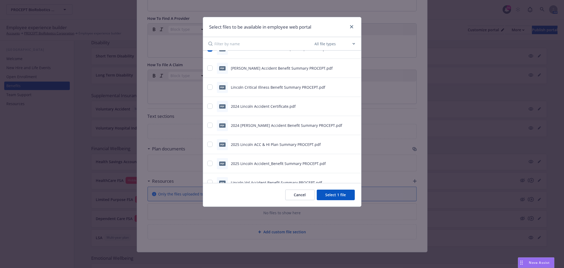
scroll to position [0, 0]
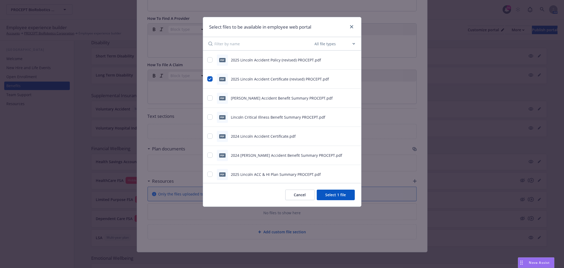
click at [352, 96] on icon "preview file" at bounding box center [354, 98] width 5 height 4
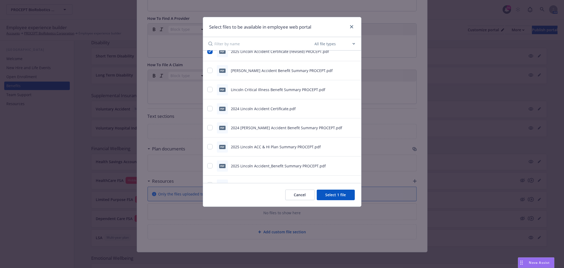
scroll to position [52, 0]
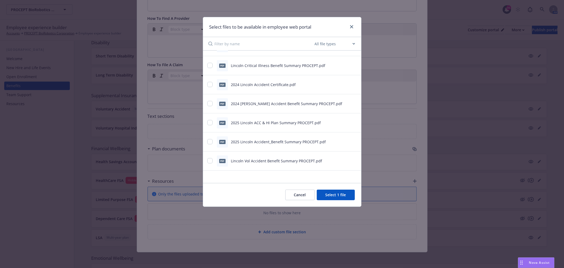
click at [212, 142] on div at bounding box center [210, 142] width 6 height 6
click at [205, 144] on div "pdf 2025 Lincoln Accident_Benefit Summary PROCEPT.pdf" at bounding box center [282, 141] width 158 height 19
click at [208, 142] on input "checkbox" at bounding box center [209, 141] width 5 height 5
checkbox input "true"
click at [352, 160] on icon "preview file" at bounding box center [354, 160] width 5 height 4
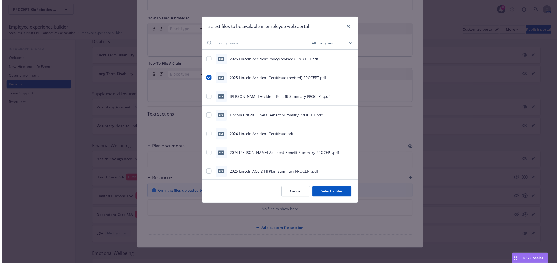
scroll to position [29, 0]
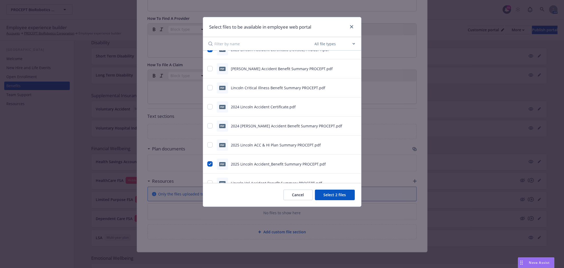
drag, startPoint x: 334, startPoint y: 196, endPoint x: 335, endPoint y: 192, distance: 3.8
click at [334, 196] on button "Select 2 files" at bounding box center [335, 194] width 40 height 11
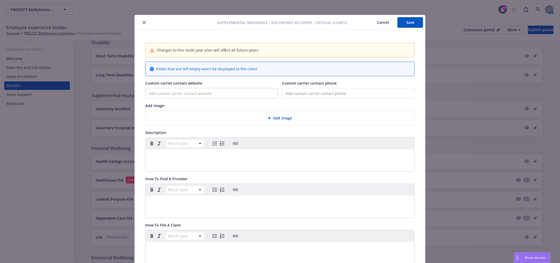
scroll to position [0, 0]
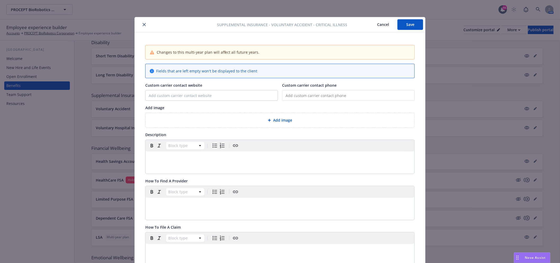
click at [402, 23] on button "Save" at bounding box center [410, 24] width 26 height 11
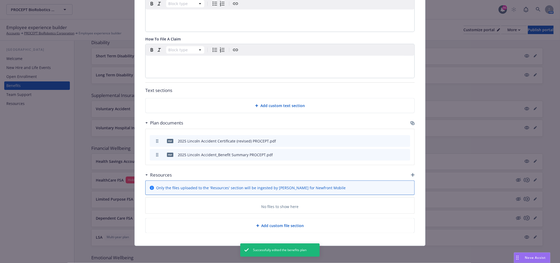
scroll to position [12, 0]
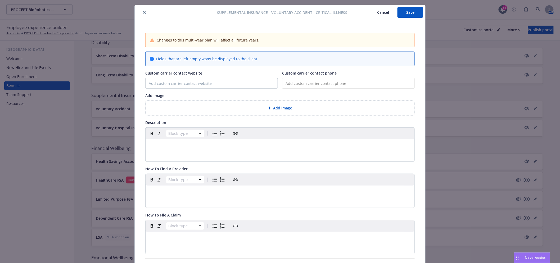
click at [413, 11] on button "Save" at bounding box center [410, 12] width 26 height 11
click at [142, 10] on button "close" at bounding box center [144, 12] width 6 height 6
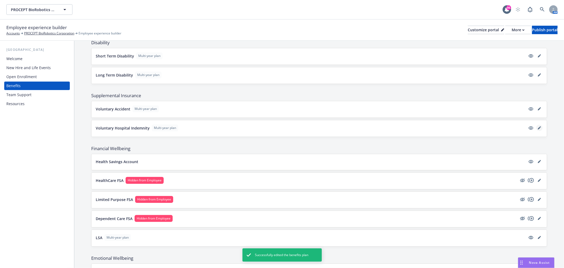
click at [538, 127] on icon "editPencil" at bounding box center [539, 127] width 3 height 3
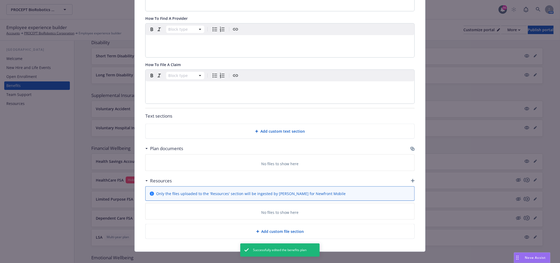
scroll to position [169, 0]
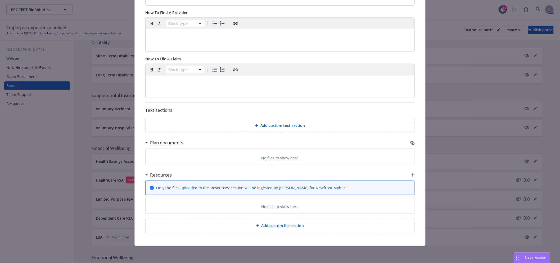
click at [410, 141] on icon "button" at bounding box center [411, 142] width 3 height 3
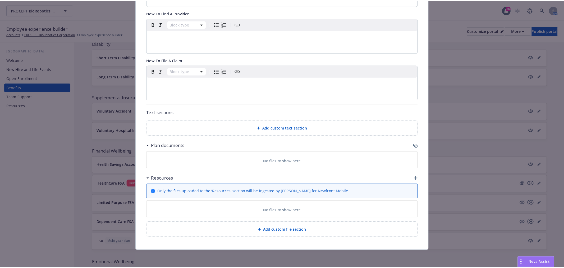
scroll to position [165, 0]
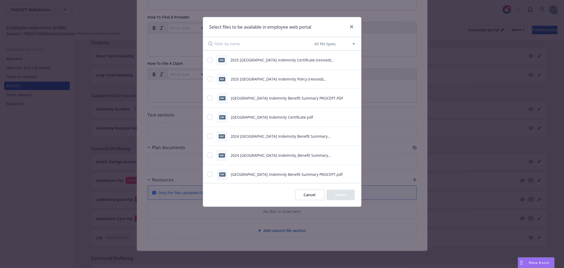
click at [352, 60] on icon "preview file" at bounding box center [354, 60] width 5 height 4
click at [208, 58] on input "checkbox" at bounding box center [209, 59] width 5 height 5
checkbox input "true"
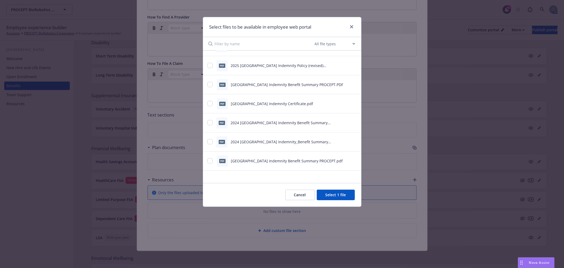
scroll to position [0, 0]
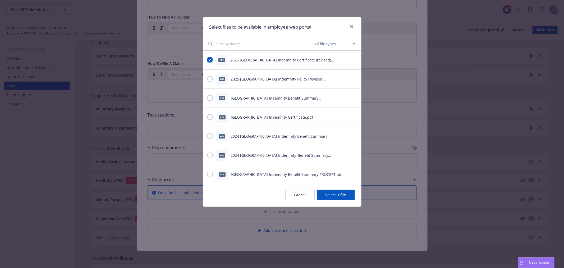
click at [352, 97] on icon "preview file" at bounding box center [354, 98] width 5 height 4
click at [352, 115] on icon "preview file" at bounding box center [354, 117] width 5 height 4
click at [352, 59] on icon "preview file" at bounding box center [354, 60] width 5 height 4
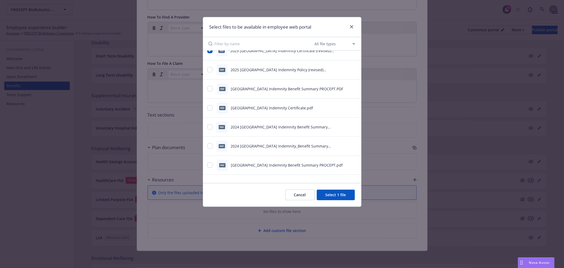
scroll to position [13, 0]
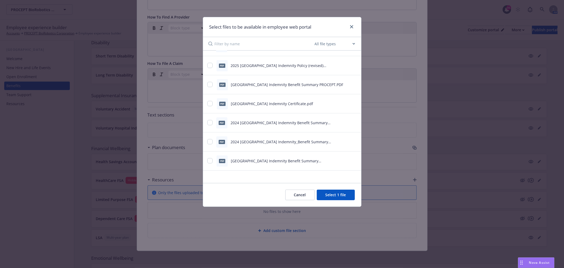
click at [352, 160] on icon "preview file" at bounding box center [354, 160] width 5 height 4
click at [212, 159] on input "checkbox" at bounding box center [209, 160] width 5 height 5
checkbox input "true"
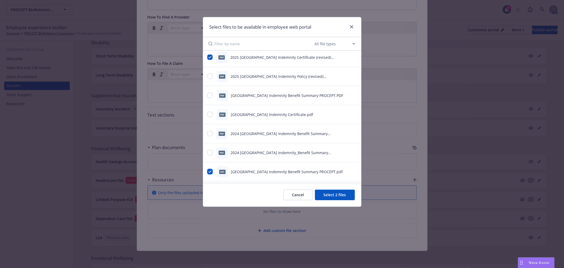
scroll to position [0, 0]
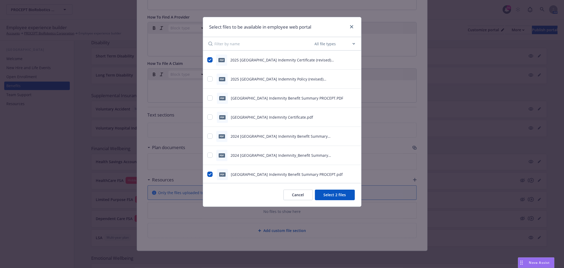
click at [352, 115] on icon "preview file" at bounding box center [354, 117] width 5 height 4
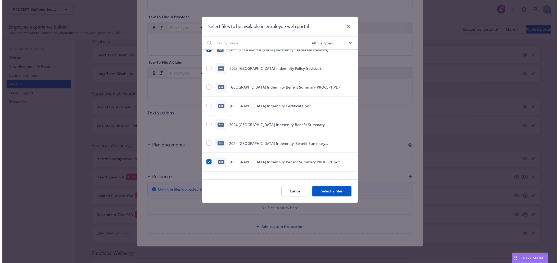
scroll to position [13, 0]
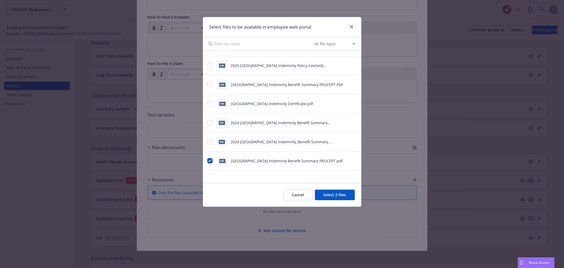
click at [335, 194] on button "Select 2 files" at bounding box center [335, 194] width 40 height 11
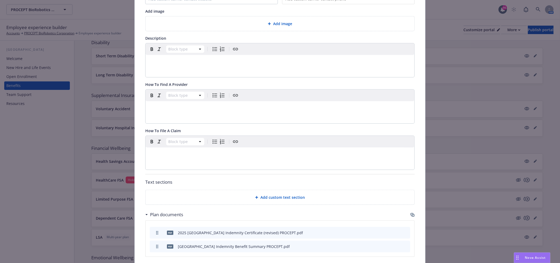
scroll to position [0, 0]
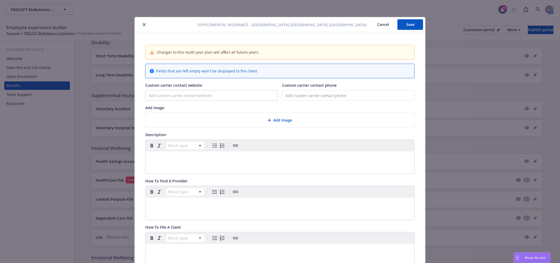
click at [413, 26] on button "Save" at bounding box center [410, 24] width 26 height 11
click at [141, 26] on button "close" at bounding box center [144, 24] width 6 height 6
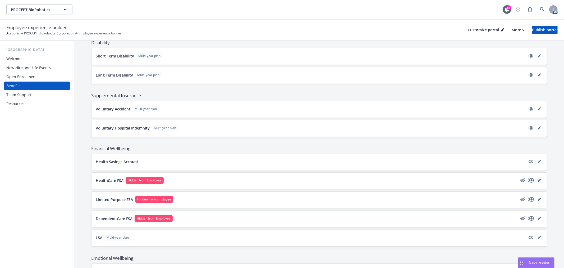
click at [538, 181] on icon "editPencil" at bounding box center [539, 180] width 3 height 3
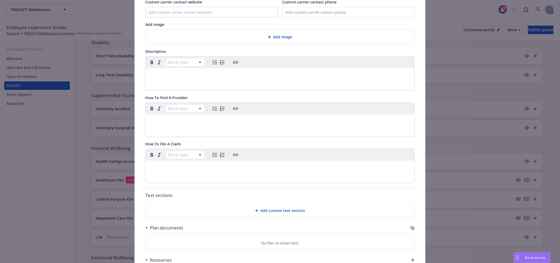
scroll to position [133, 0]
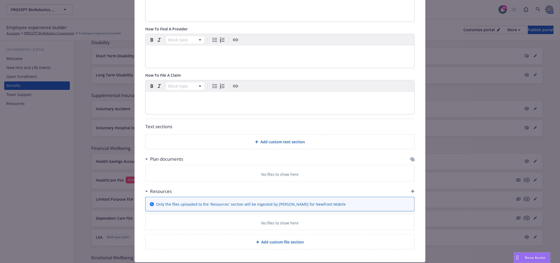
click at [410, 159] on icon "button" at bounding box center [412, 159] width 4 height 4
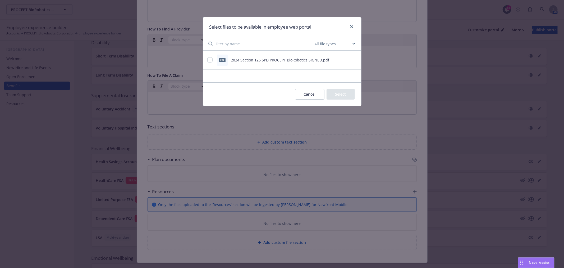
click at [356, 59] on icon "preview file" at bounding box center [354, 60] width 5 height 4
click at [207, 60] on input "checkbox" at bounding box center [209, 59] width 5 height 5
checkbox input "true"
click at [350, 97] on button "Select 1 file" at bounding box center [336, 94] width 38 height 11
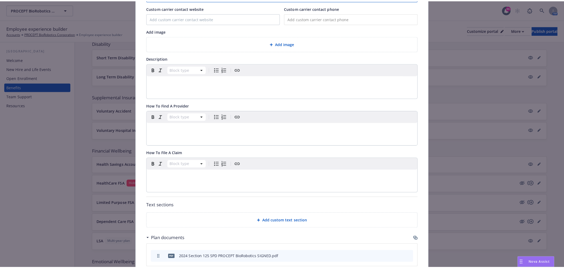
scroll to position [0, 0]
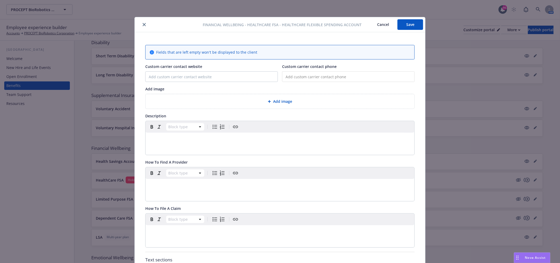
click at [418, 25] on button "Save" at bounding box center [410, 24] width 26 height 11
click at [143, 25] on button "close" at bounding box center [144, 24] width 6 height 6
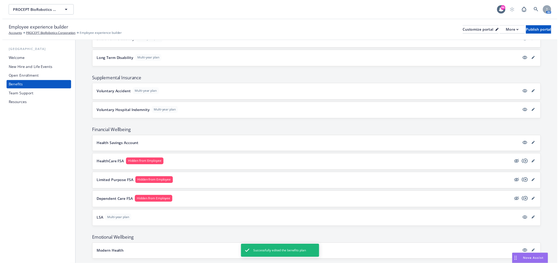
scroll to position [313, 0]
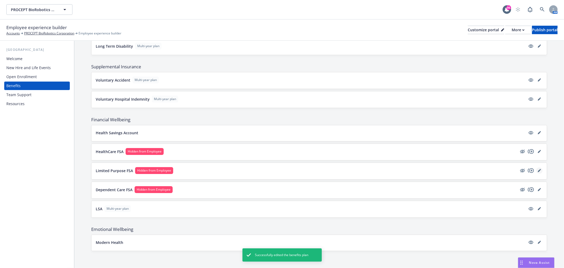
click at [538, 168] on link "editPencil" at bounding box center [539, 170] width 6 height 6
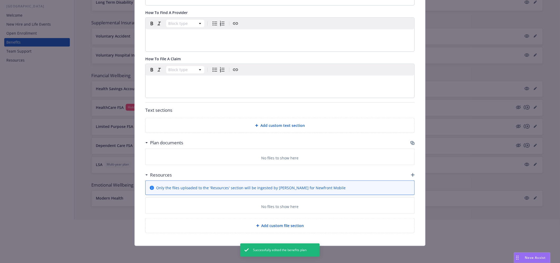
scroll to position [106, 0]
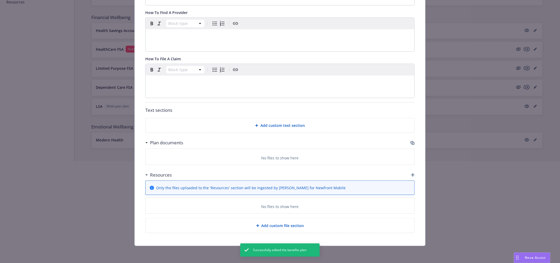
click at [408, 142] on div "Plan documents" at bounding box center [279, 142] width 269 height 11
click at [411, 142] on icon "button" at bounding box center [411, 142] width 3 height 3
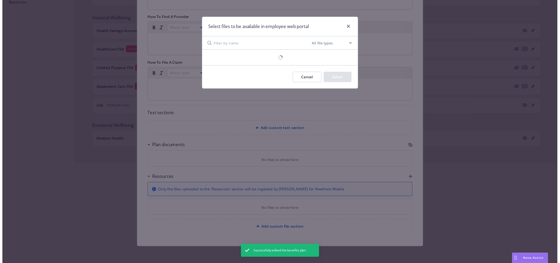
scroll to position [146, 0]
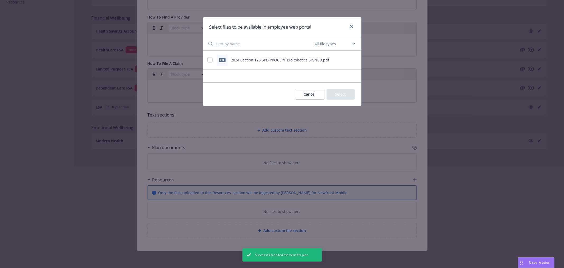
click at [355, 59] on icon "preview file" at bounding box center [354, 60] width 5 height 4
click at [211, 60] on input "checkbox" at bounding box center [209, 59] width 5 height 5
checkbox input "true"
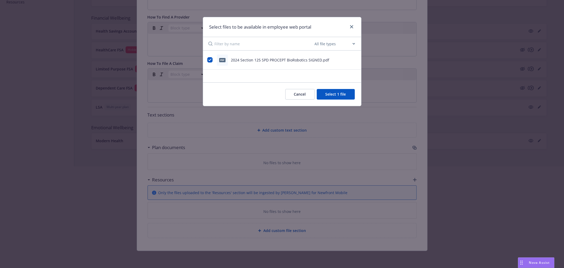
click at [334, 96] on button "Select 1 file" at bounding box center [336, 94] width 38 height 11
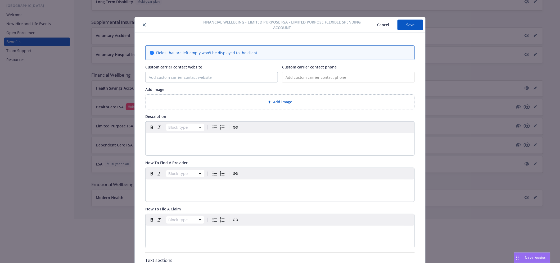
scroll to position [0, 0]
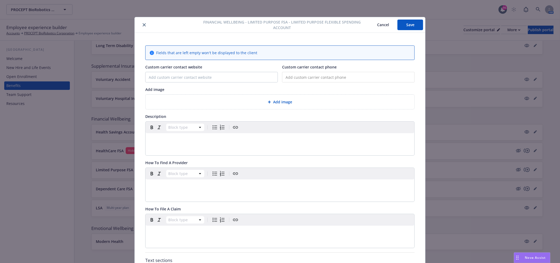
click at [401, 29] on button "Save" at bounding box center [410, 25] width 26 height 11
click at [139, 24] on div at bounding box center [166, 25] width 59 height 6
click at [143, 24] on icon "close" at bounding box center [144, 24] width 3 height 3
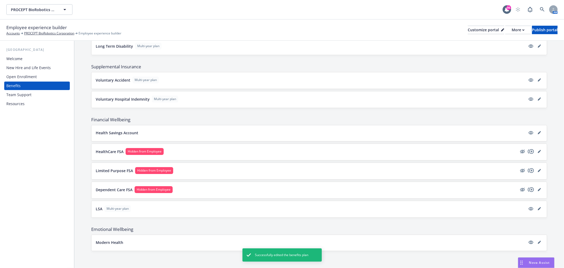
click at [212, 145] on div "HealthCare FSA Hidden from Employee" at bounding box center [319, 152] width 455 height 16
click at [538, 152] on icon "editPencil" at bounding box center [539, 151] width 3 height 3
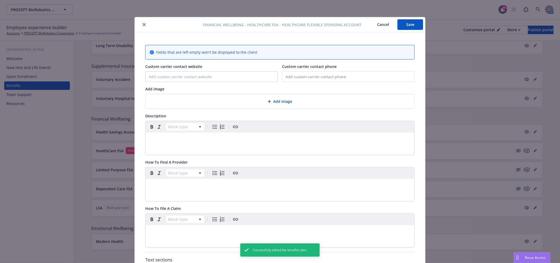
click at [141, 22] on button "close" at bounding box center [144, 24] width 6 height 6
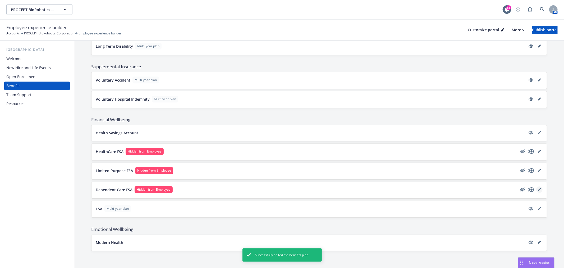
click at [538, 189] on icon "editPencil" at bounding box center [539, 189] width 3 height 3
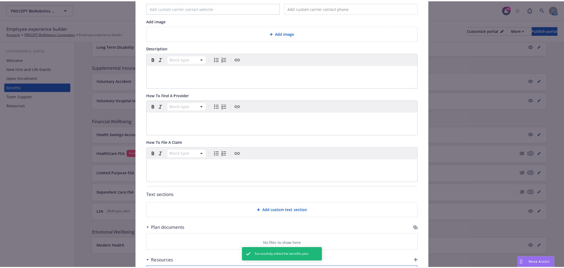
scroll to position [151, 0]
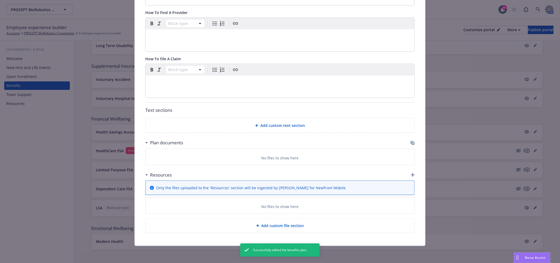
click at [411, 142] on icon "button" at bounding box center [411, 142] width 3 height 3
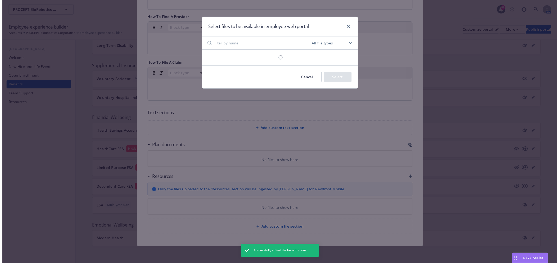
scroll to position [146, 0]
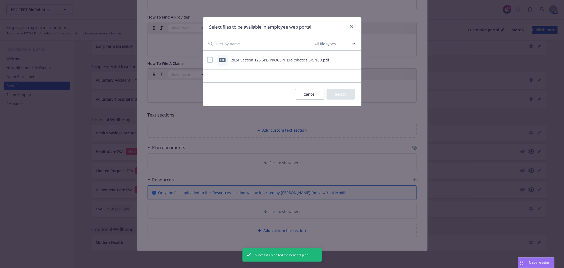
click at [209, 60] on input "checkbox" at bounding box center [209, 59] width 5 height 5
checkbox input "true"
click at [331, 93] on button "Select 1 file" at bounding box center [336, 94] width 38 height 11
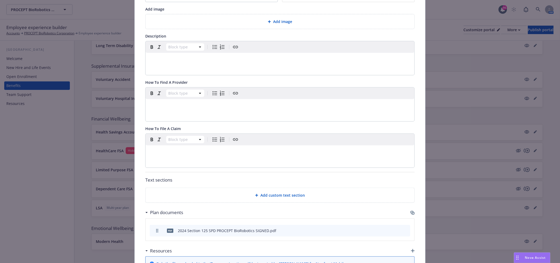
scroll to position [0, 0]
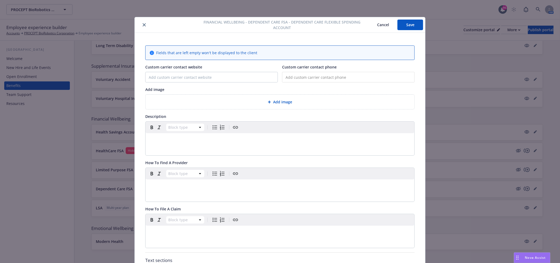
click at [410, 22] on button "Save" at bounding box center [410, 25] width 26 height 11
click at [143, 28] on div "Financial Wellbeing - Dependent Care FSA - Dependent Care Flexible Spending Acc…" at bounding box center [280, 25] width 290 height 16
click at [143, 24] on icon "close" at bounding box center [144, 24] width 3 height 3
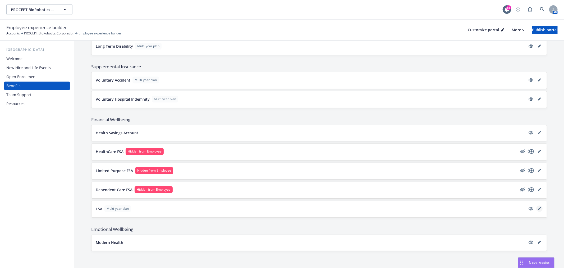
click at [536, 206] on link "editPencil" at bounding box center [539, 208] width 6 height 6
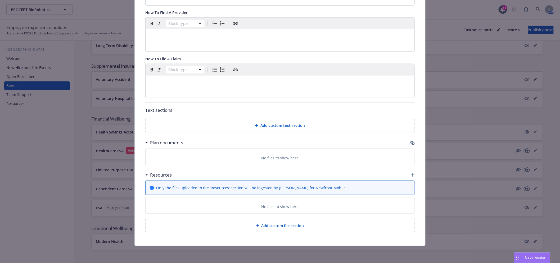
click at [411, 142] on icon "button" at bounding box center [411, 142] width 3 height 3
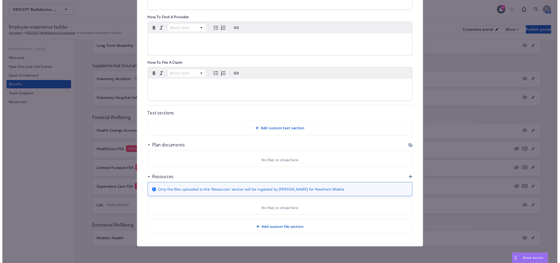
scroll to position [165, 0]
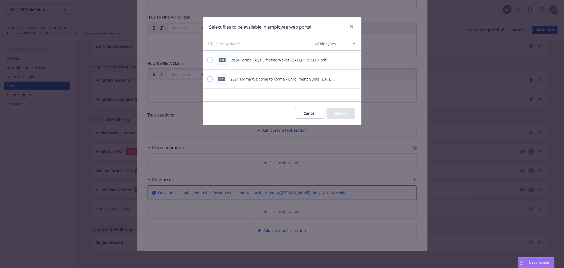
click at [354, 60] on icon "preview file" at bounding box center [354, 60] width 5 height 4
click at [354, 78] on icon "preview file" at bounding box center [354, 79] width 5 height 4
click at [210, 60] on input "checkbox" at bounding box center [209, 59] width 5 height 5
checkbox input "true"
click at [212, 75] on div "pdf 2024 Forma Welcome to Forma - Enrollment Guide [DATE] PROCEPT.pdf" at bounding box center [275, 79] width 136 height 11
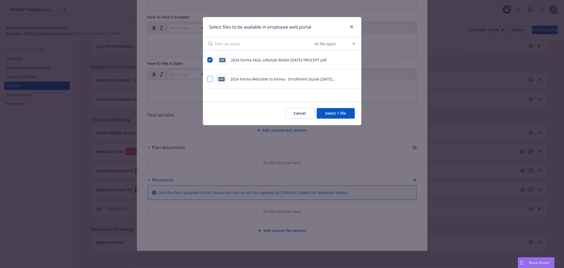
click at [212, 77] on input "checkbox" at bounding box center [209, 78] width 5 height 5
checkbox input "true"
click at [336, 112] on button "Select 2 files" at bounding box center [335, 113] width 40 height 11
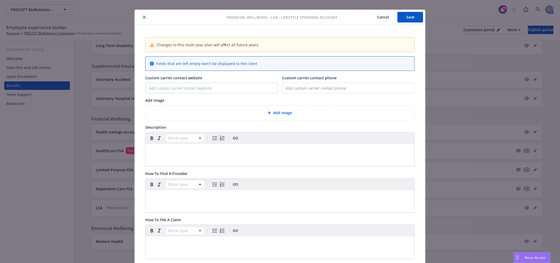
scroll to position [0, 0]
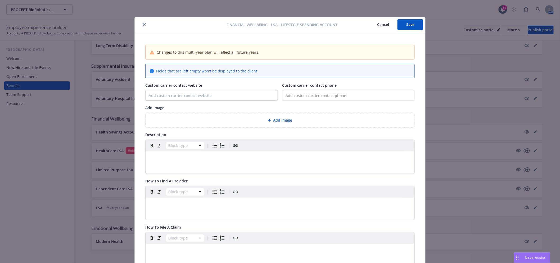
click at [399, 28] on button "Save" at bounding box center [410, 24] width 26 height 11
click at [143, 24] on icon "close" at bounding box center [144, 24] width 3 height 3
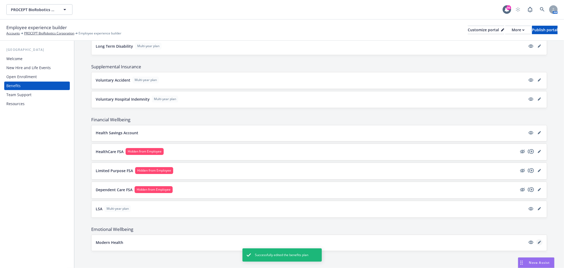
click at [538, 241] on link "editPencil" at bounding box center [539, 242] width 6 height 6
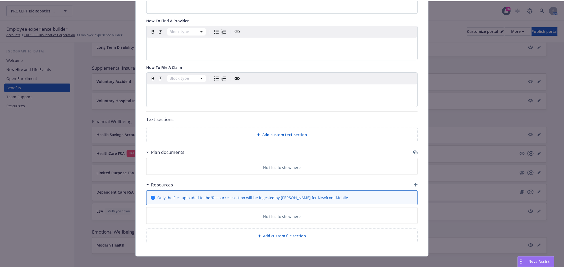
scroll to position [150, 0]
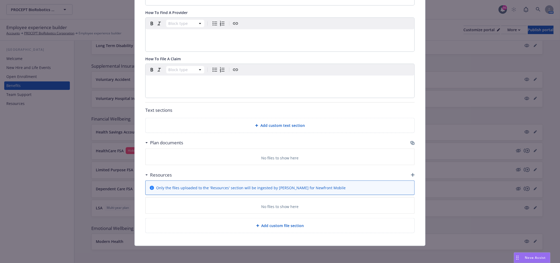
click at [412, 143] on div "Fields that are left empty won't be displayed to the client Custom carrier cont…" at bounding box center [280, 64] width 290 height 363
click at [411, 143] on icon "button" at bounding box center [412, 143] width 4 height 4
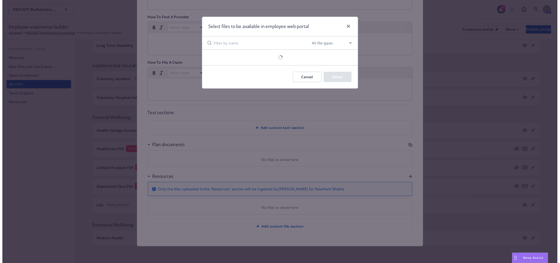
scroll to position [146, 0]
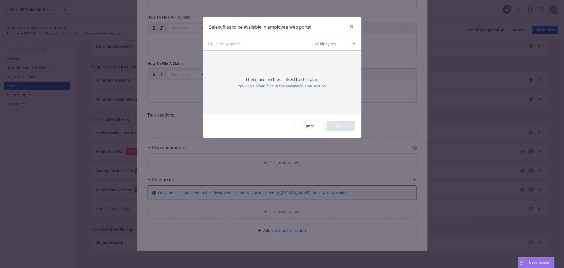
click at [353, 20] on div "Select files to be available in employee web portal" at bounding box center [282, 27] width 158 height 20
click at [350, 32] on div "Select files to be available in employee web portal" at bounding box center [282, 27] width 158 height 20
click at [351, 28] on icon "close" at bounding box center [351, 26] width 3 height 3
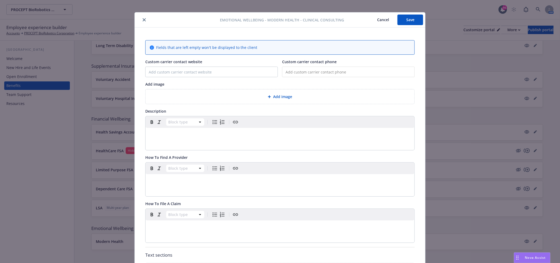
scroll to position [0, 0]
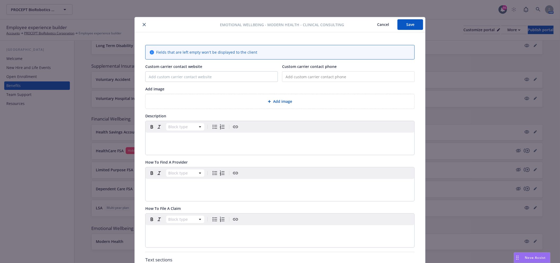
click at [143, 22] on button "close" at bounding box center [144, 24] width 6 height 6
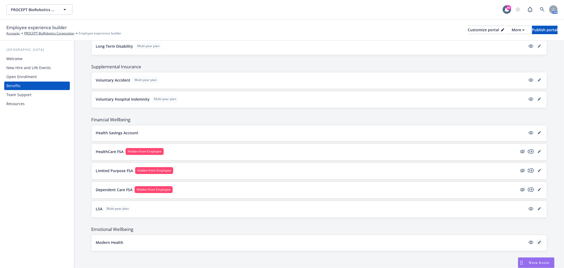
click at [538, 240] on icon "editPencil" at bounding box center [539, 241] width 3 height 3
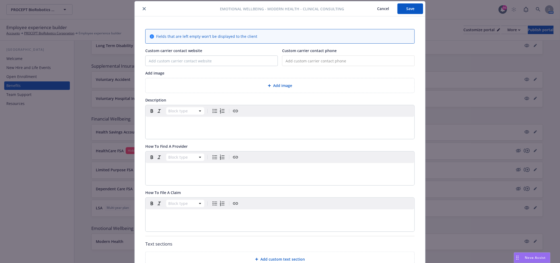
scroll to position [150, 0]
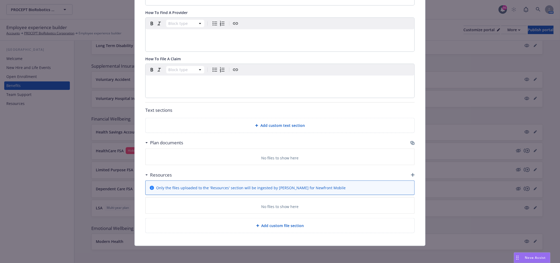
click at [410, 142] on icon "button" at bounding box center [411, 142] width 3 height 3
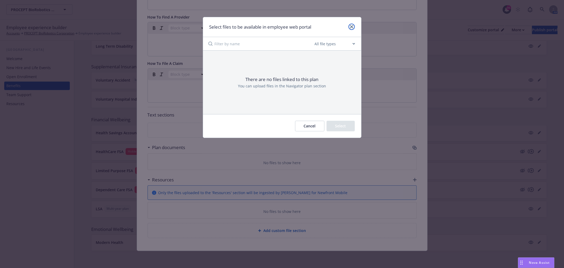
click at [350, 24] on link "close" at bounding box center [352, 27] width 6 height 6
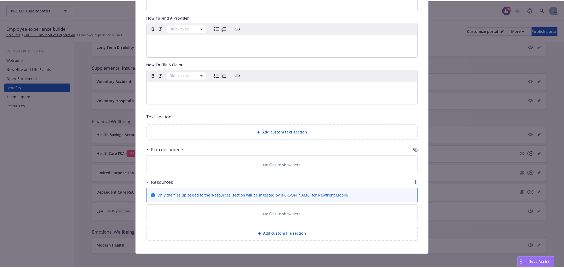
scroll to position [0, 0]
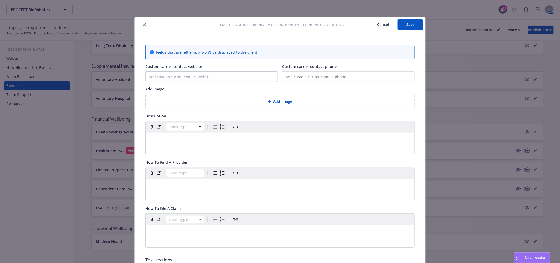
click at [141, 21] on button "close" at bounding box center [144, 24] width 6 height 6
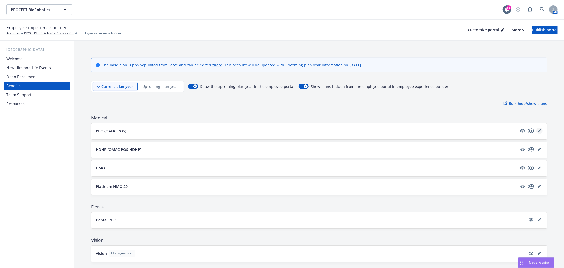
click at [536, 129] on link "editPencil" at bounding box center [539, 130] width 6 height 6
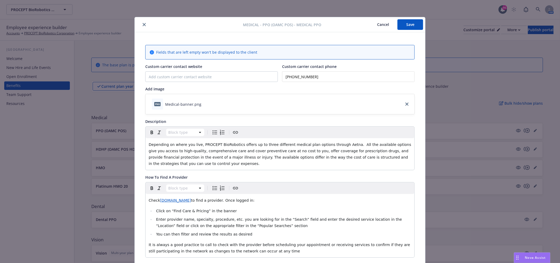
click at [141, 22] on button "close" at bounding box center [144, 24] width 6 height 6
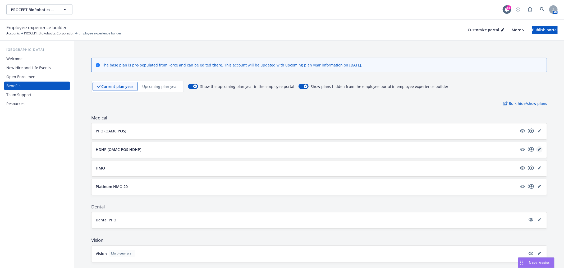
click at [540, 148] on icon "editPencil" at bounding box center [540, 148] width 1 height 1
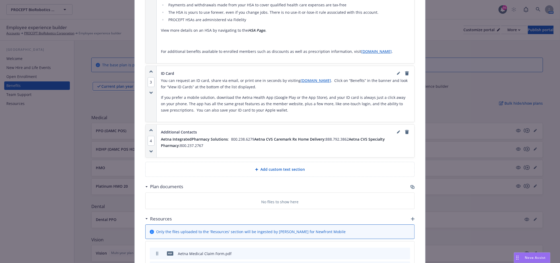
scroll to position [624, 0]
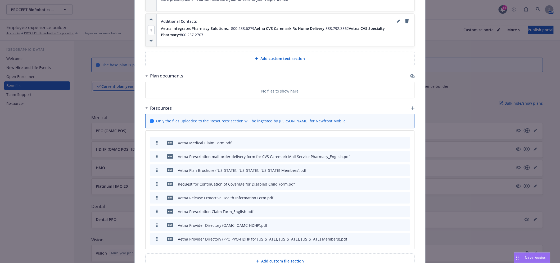
click at [410, 74] on icon "button" at bounding box center [411, 75] width 3 height 3
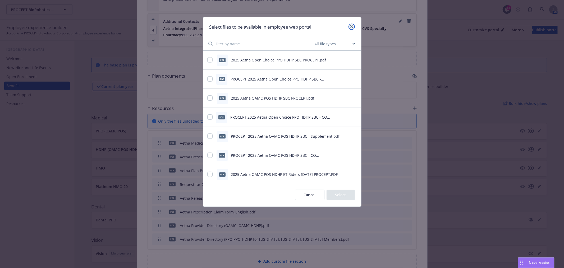
click at [353, 24] on link "close" at bounding box center [352, 27] width 6 height 6
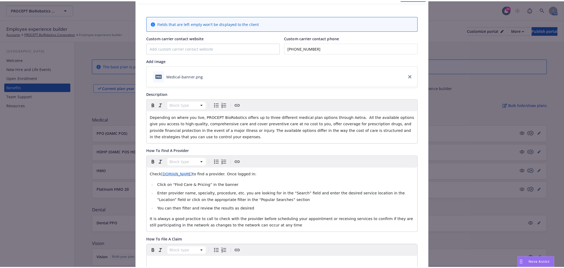
scroll to position [0, 0]
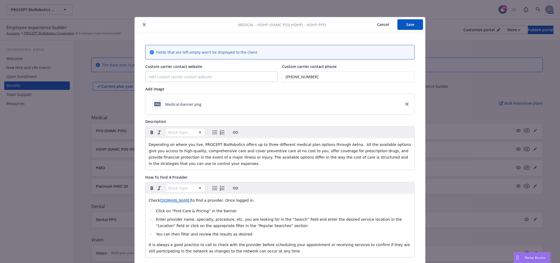
click at [143, 22] on button "close" at bounding box center [144, 24] width 6 height 6
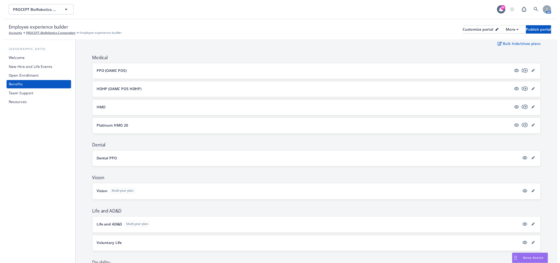
scroll to position [59, 0]
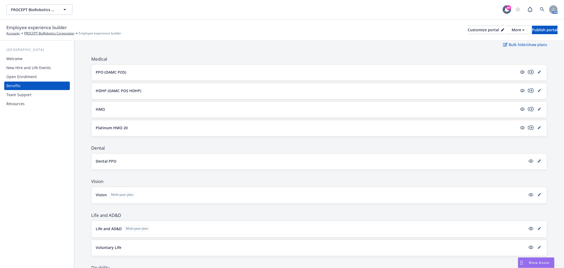
click at [536, 159] on link "editPencil" at bounding box center [539, 161] width 6 height 6
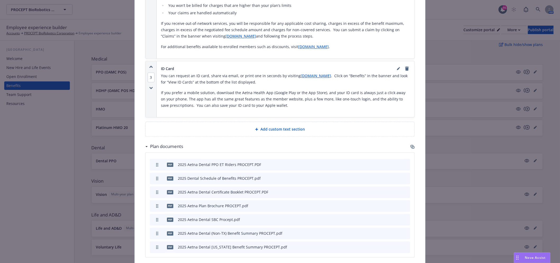
scroll to position [513, 0]
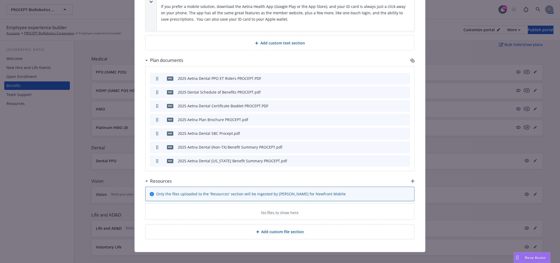
click at [396, 118] on icon "preview file" at bounding box center [396, 120] width 5 height 4
click at [410, 177] on div "Resources" at bounding box center [279, 181] width 269 height 11
click at [396, 76] on icon "preview file" at bounding box center [396, 78] width 5 height 4
click at [395, 90] on icon "preview file" at bounding box center [396, 92] width 5 height 4
click at [395, 104] on icon "preview file" at bounding box center [396, 106] width 5 height 4
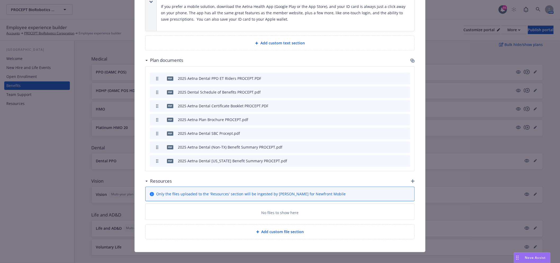
click at [395, 131] on icon "preview file" at bounding box center [396, 133] width 5 height 4
click at [411, 179] on icon "button" at bounding box center [413, 181] width 4 height 4
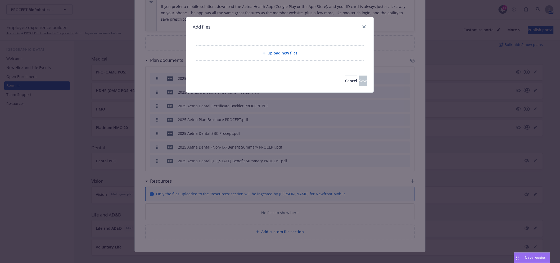
scroll to position [509, 0]
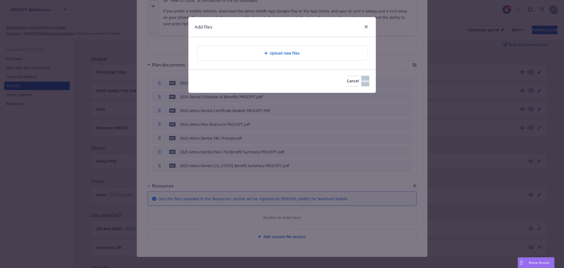
click at [285, 57] on div "Upload new files" at bounding box center [282, 53] width 170 height 15
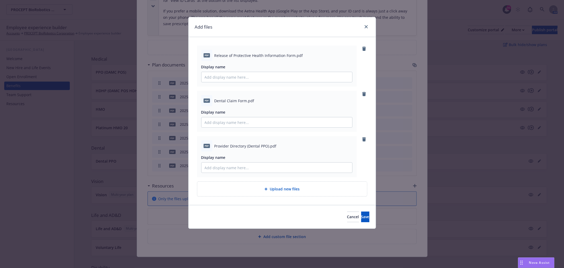
click at [351, 222] on div "Cancel Save" at bounding box center [282, 217] width 187 height 24
click at [361, 217] on span "Save" at bounding box center [365, 216] width 8 height 5
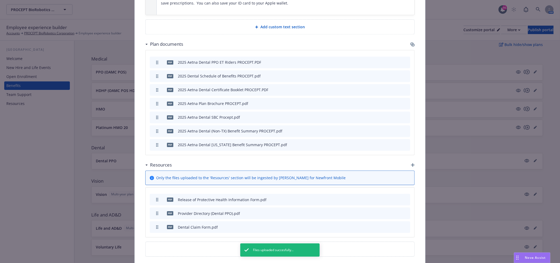
scroll to position [547, 0]
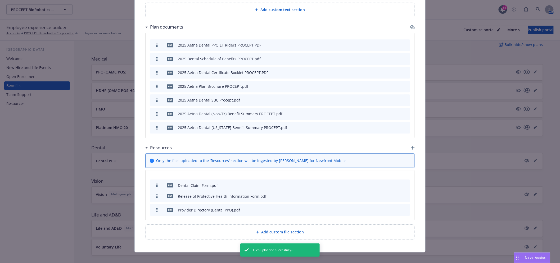
drag, startPoint x: 156, startPoint y: 202, endPoint x: 158, endPoint y: 177, distance: 24.7
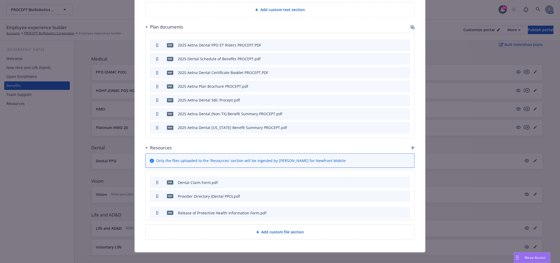
drag, startPoint x: 155, startPoint y: 190, endPoint x: 155, endPoint y: 207, distance: 16.9
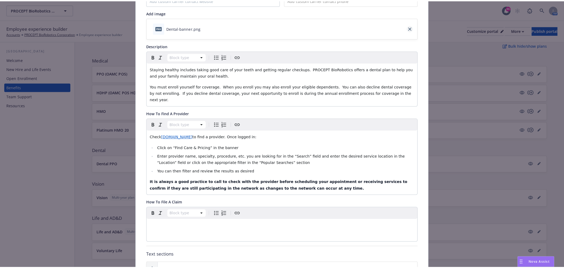
scroll to position [0, 0]
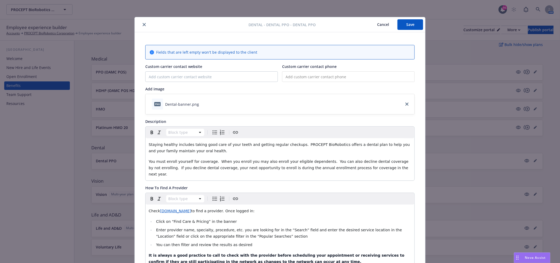
click at [407, 23] on button "Save" at bounding box center [410, 24] width 26 height 11
click at [399, 21] on button "Save" at bounding box center [410, 24] width 26 height 11
click at [374, 26] on button "Cancel" at bounding box center [382, 24] width 29 height 11
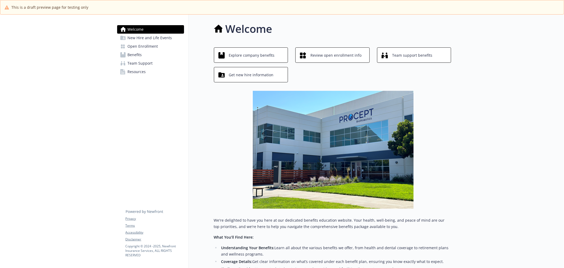
click at [157, 40] on span "New Hire and Life Events" at bounding box center [150, 38] width 44 height 8
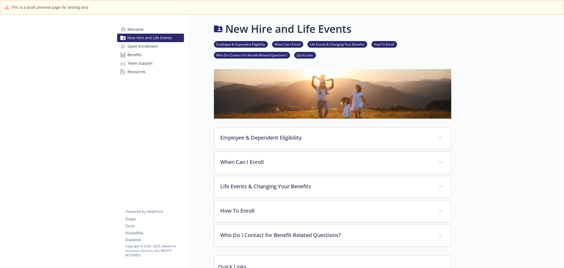
click at [130, 55] on span "Benefits" at bounding box center [135, 55] width 14 height 8
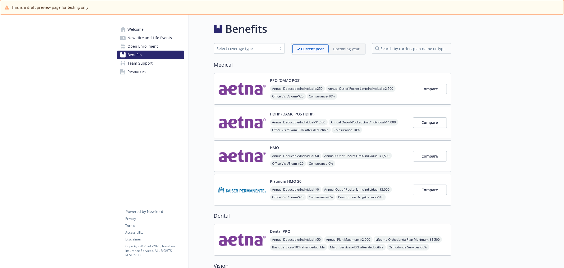
click at [240, 87] on img at bounding box center [242, 88] width 48 height 22
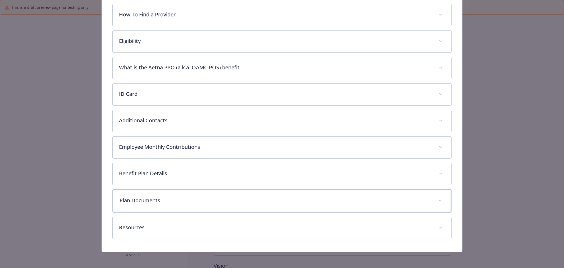
click at [176, 202] on p "Plan Documents" at bounding box center [276, 200] width 312 height 8
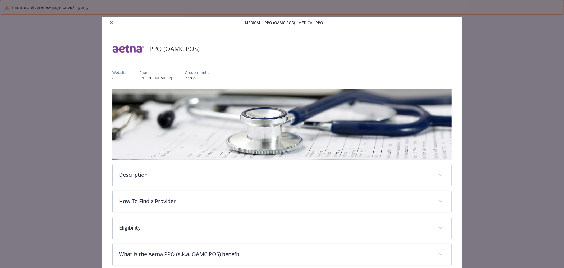
click at [109, 20] on button "close" at bounding box center [111, 22] width 6 height 6
